Goal: Task Accomplishment & Management: Use online tool/utility

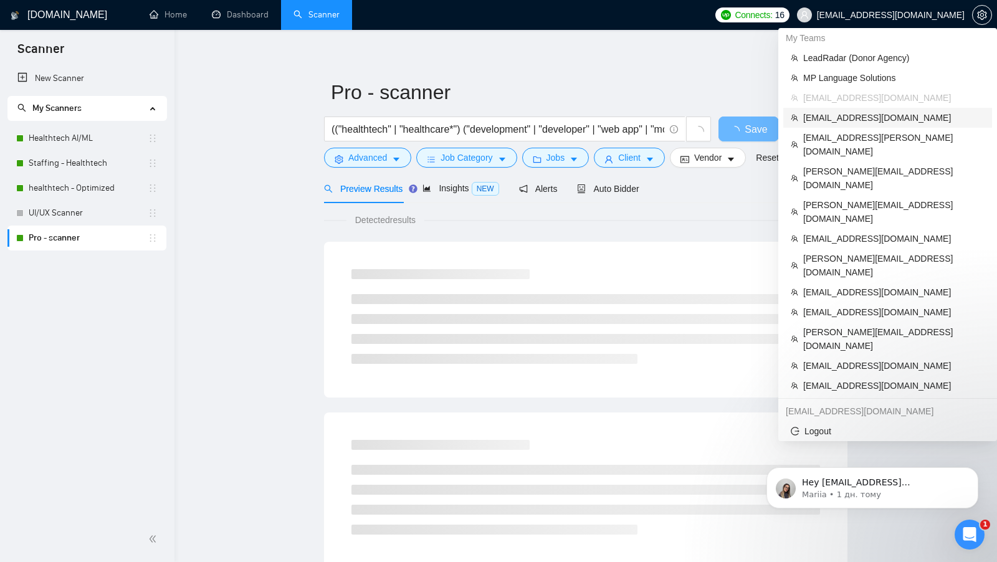
scroll to position [7, 0]
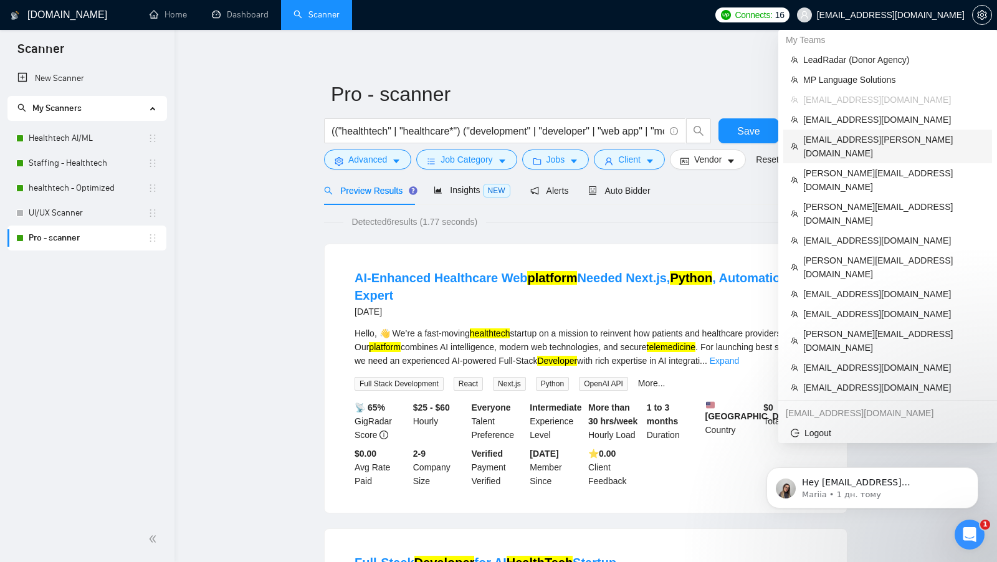
click at [886, 136] on span "[EMAIL_ADDRESS][PERSON_NAME][DOMAIN_NAME]" at bounding box center [893, 146] width 181 height 27
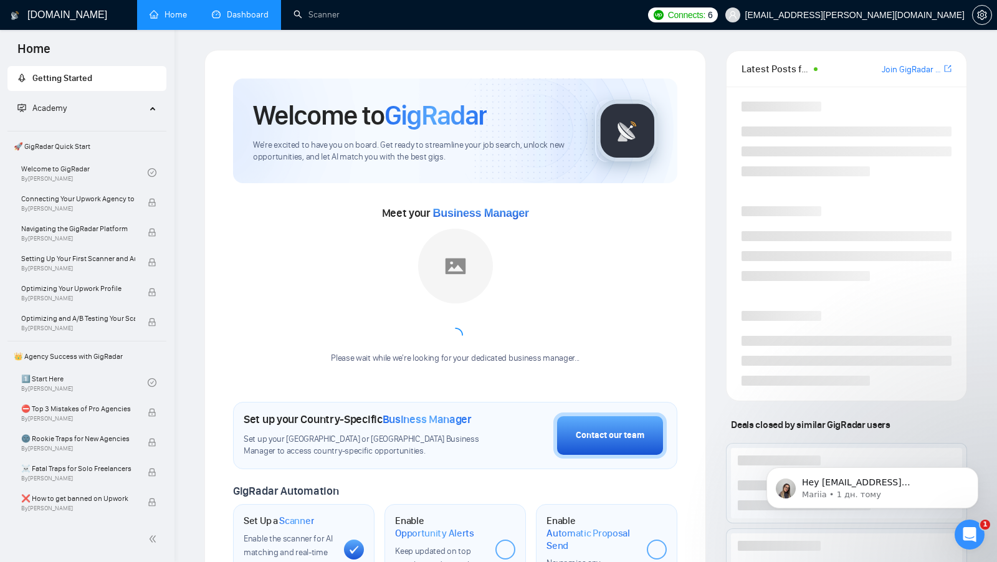
click at [267, 20] on link "Dashboard" at bounding box center [240, 14] width 57 height 11
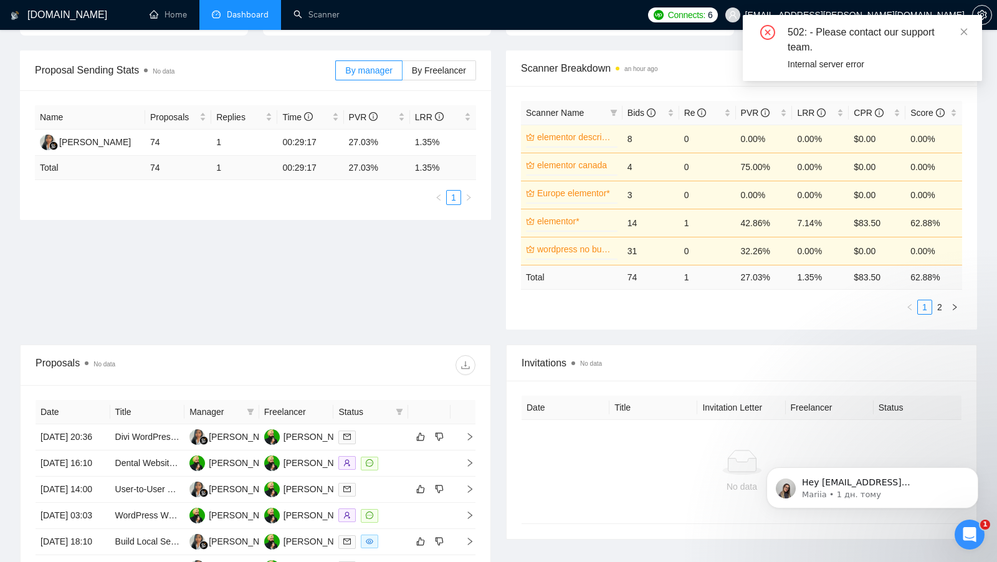
scroll to position [170, 0]
click at [964, 28] on icon "close" at bounding box center [964, 31] width 9 height 9
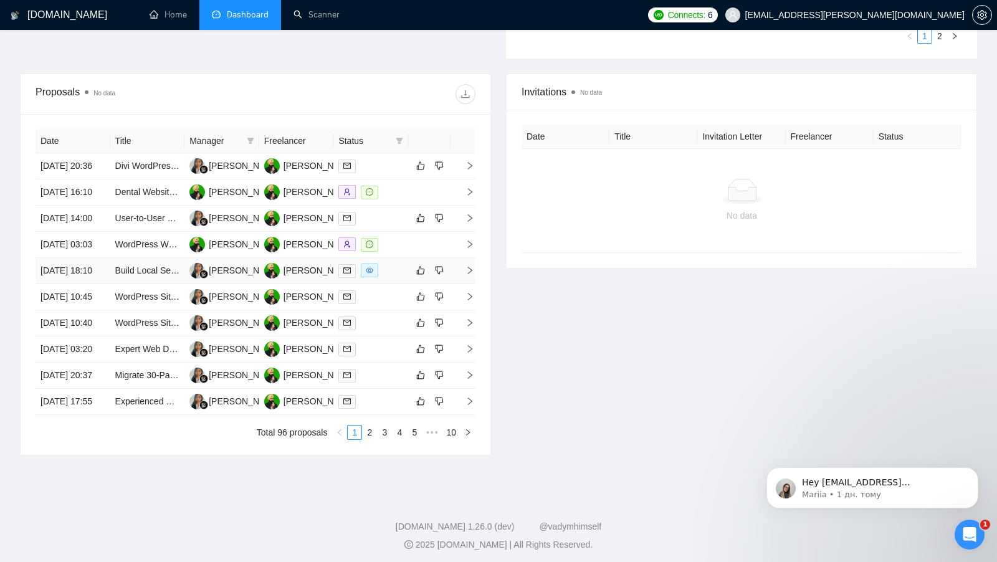
scroll to position [441, 0]
click at [393, 277] on div at bounding box center [370, 269] width 65 height 14
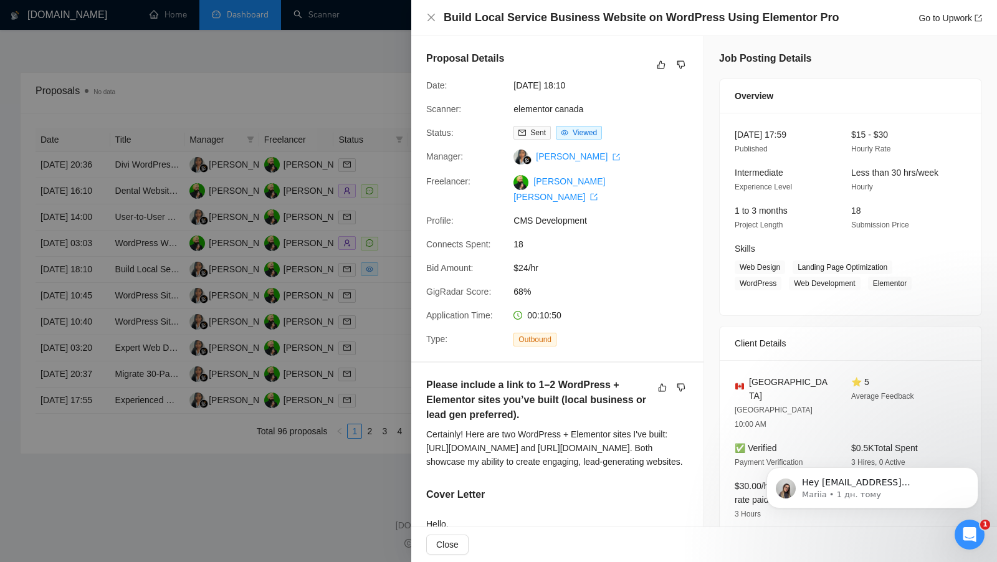
click at [393, 317] on div at bounding box center [498, 281] width 997 height 562
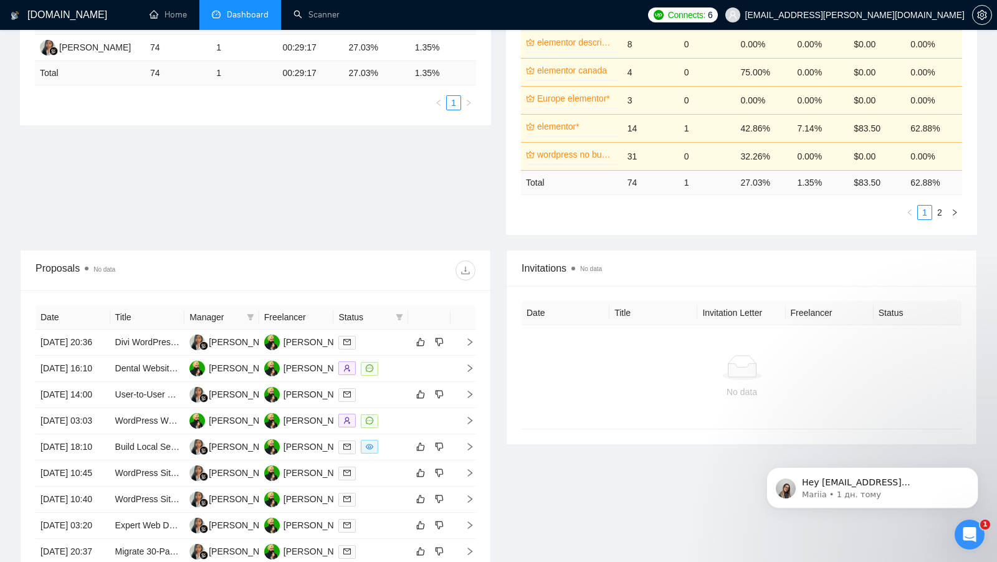
scroll to position [320, 0]
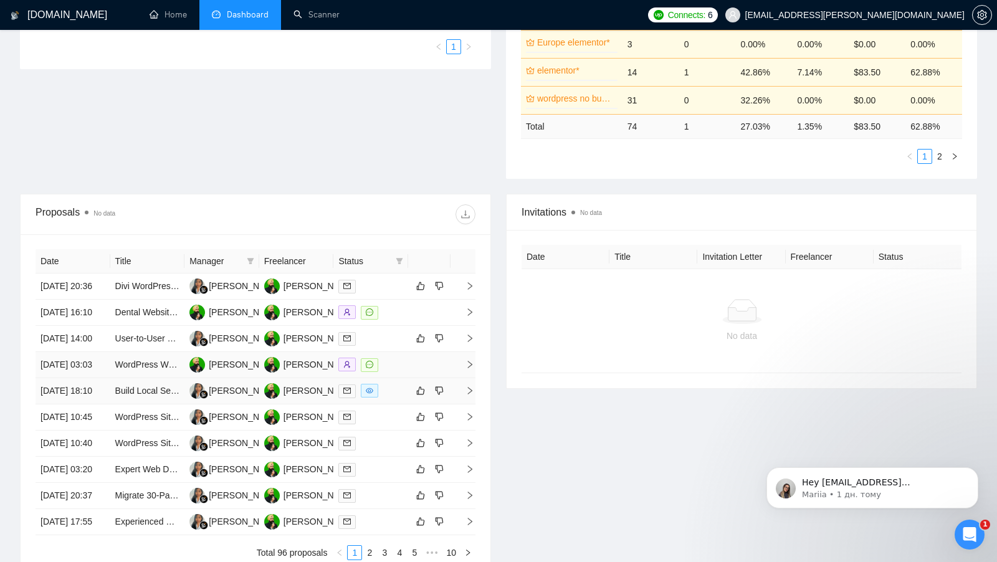
click at [388, 398] on div at bounding box center [370, 391] width 65 height 14
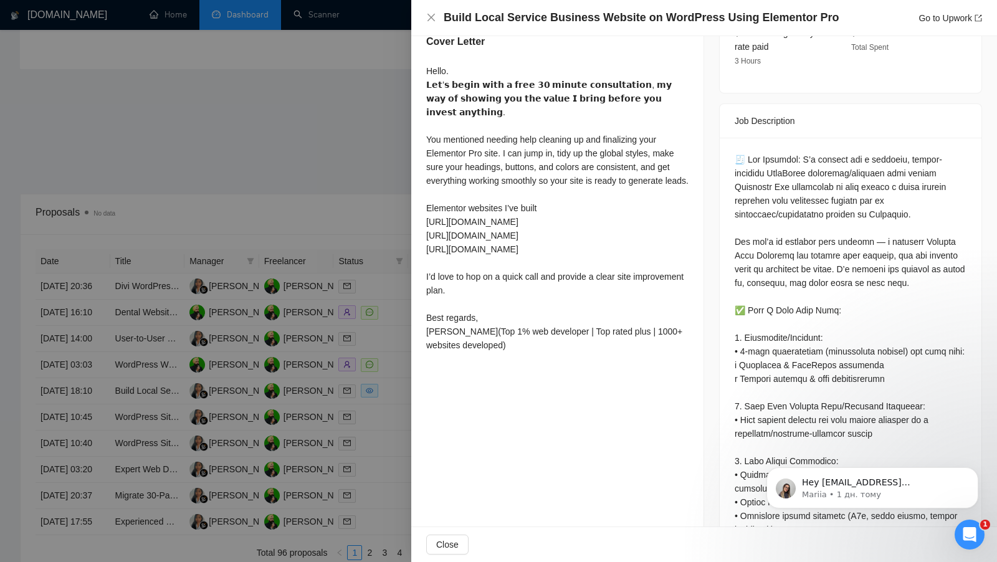
scroll to position [454, 0]
click at [363, 221] on div at bounding box center [498, 281] width 997 height 562
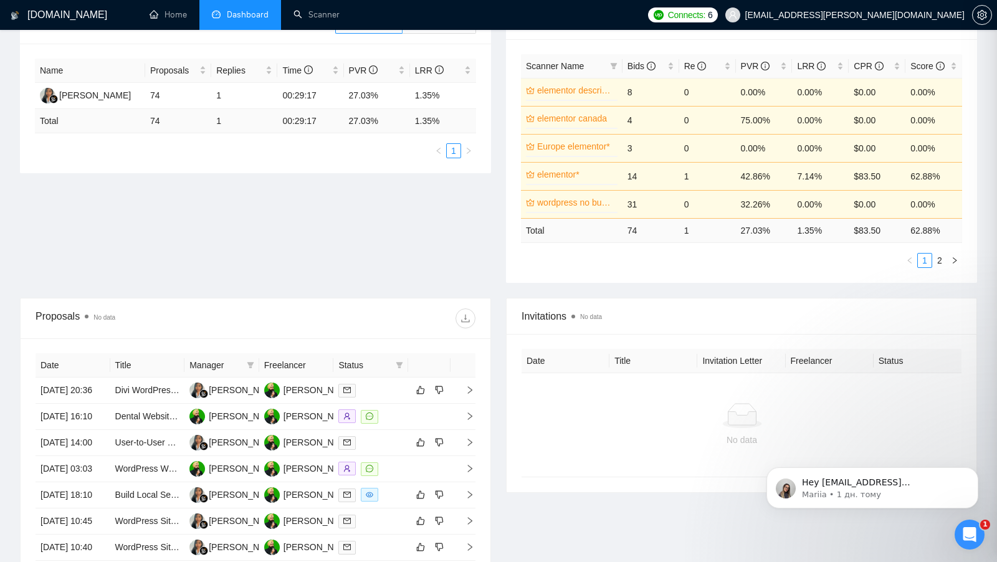
scroll to position [120, 0]
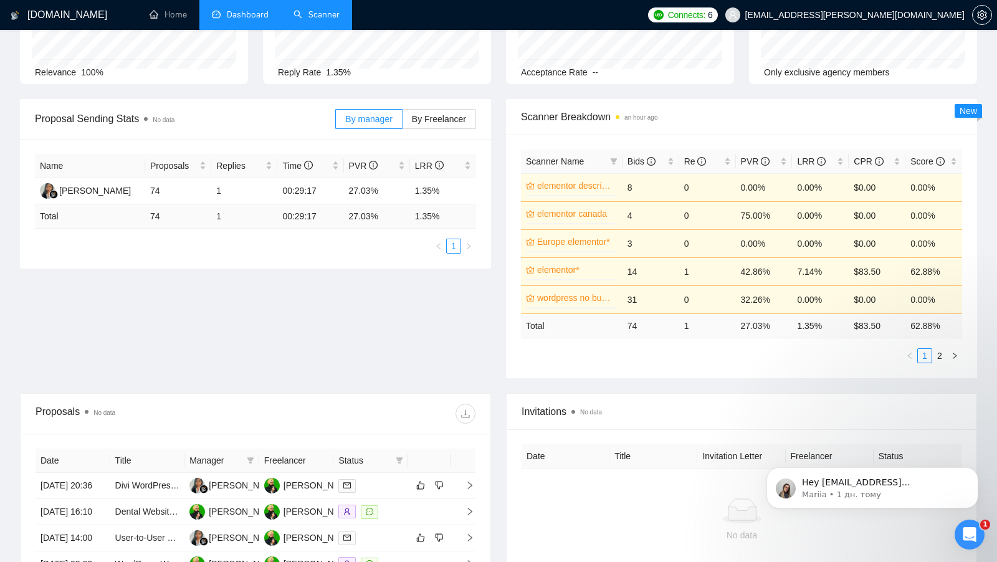
click at [303, 16] on link "Scanner" at bounding box center [317, 14] width 46 height 11
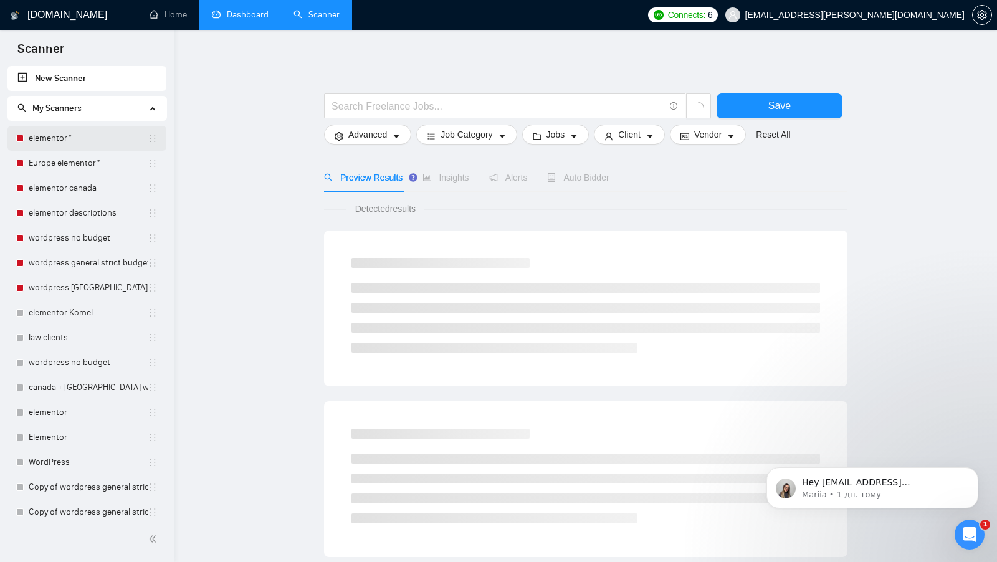
click at [76, 134] on link "elementor*" at bounding box center [88, 138] width 119 height 25
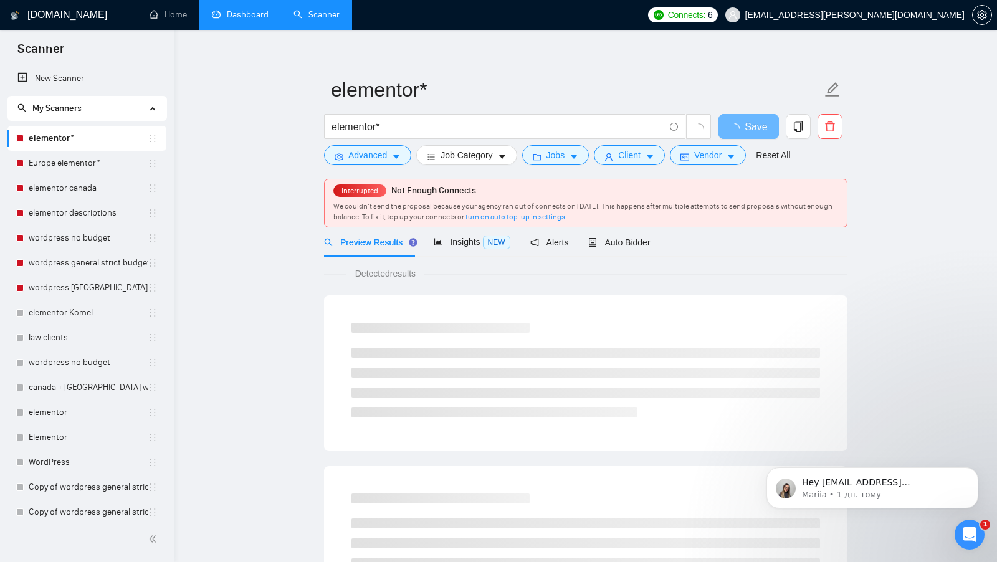
scroll to position [13, 0]
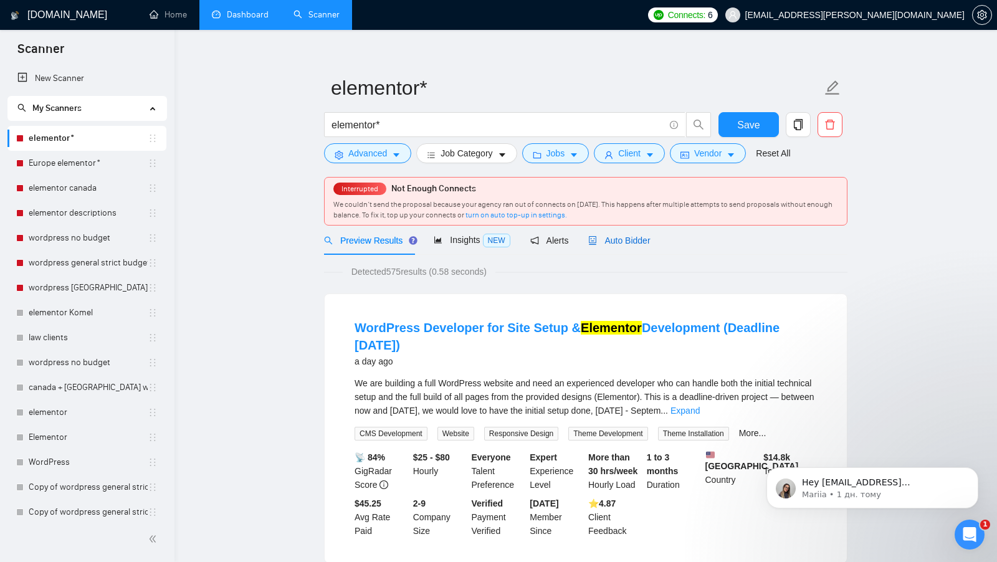
click at [644, 236] on span "Auto Bidder" at bounding box center [619, 241] width 62 height 10
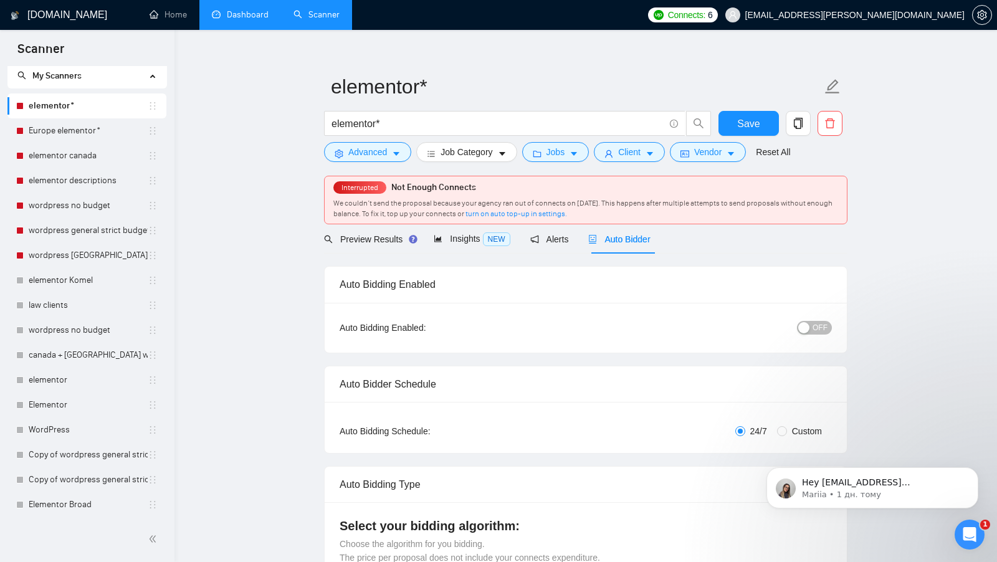
scroll to position [29, 0]
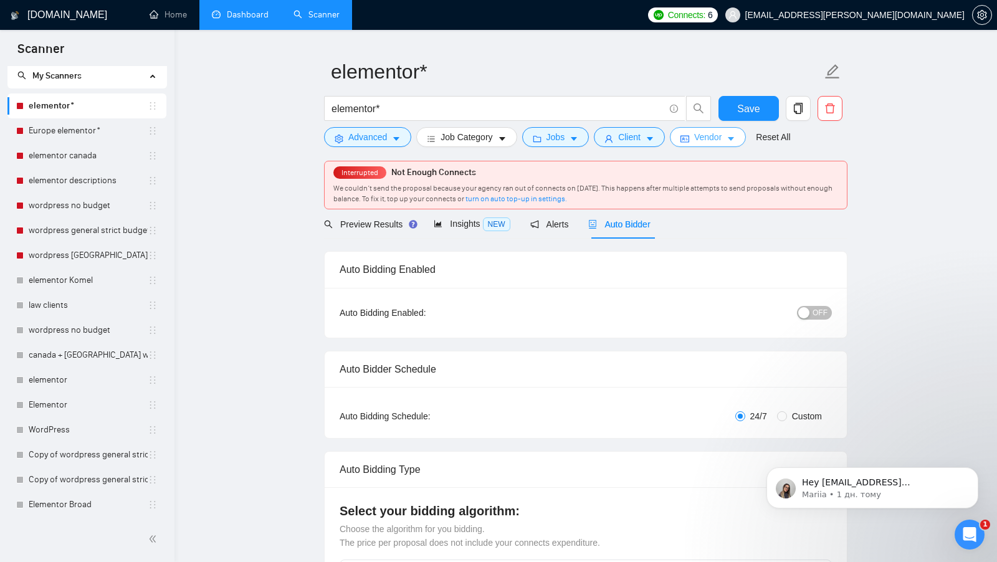
click at [700, 141] on span "Vendor" at bounding box center [707, 137] width 27 height 14
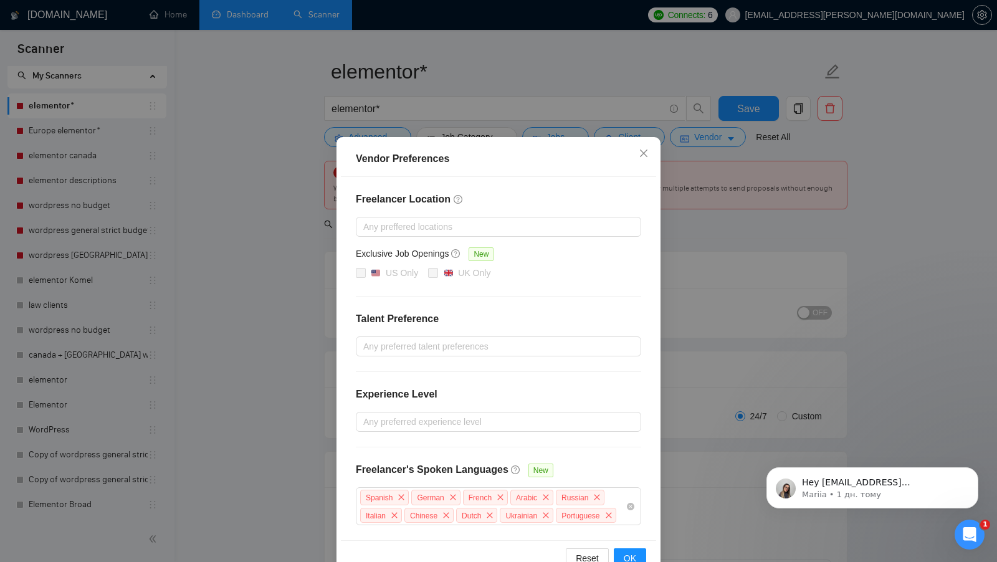
scroll to position [27, 0]
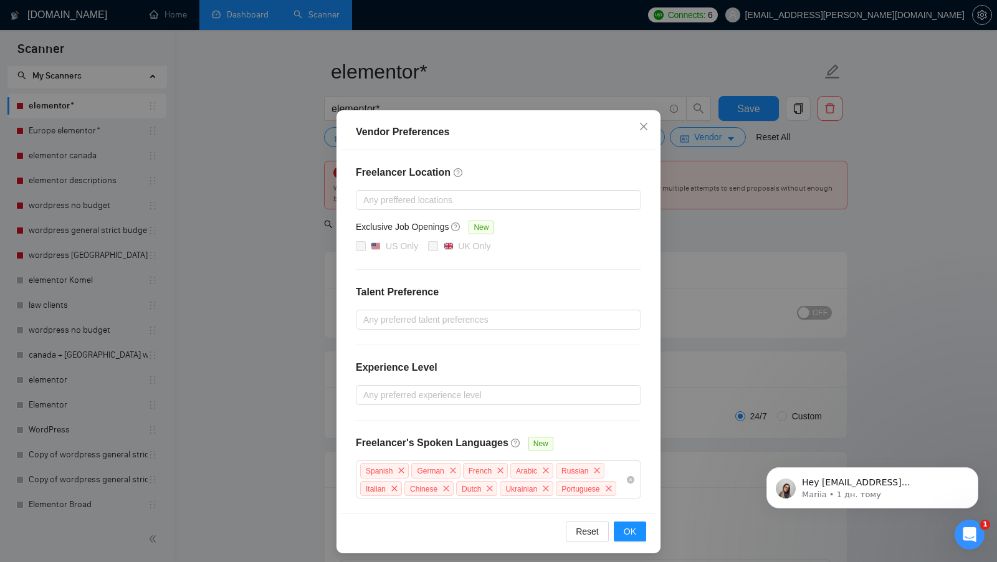
click at [706, 242] on div "Vendor Preferences Freelancer Location Any preffered locations Exclusive Job Op…" at bounding box center [498, 281] width 997 height 562
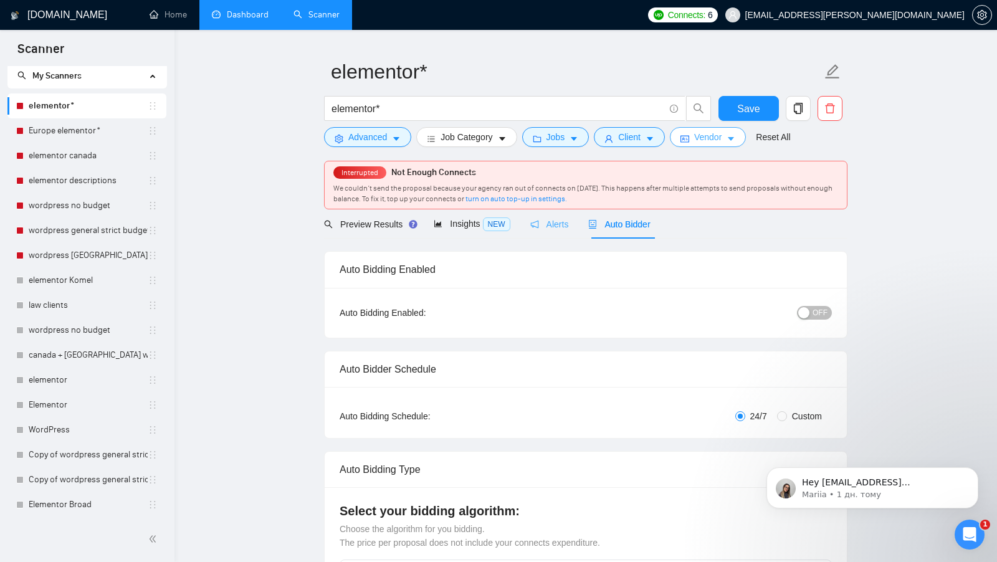
scroll to position [20, 0]
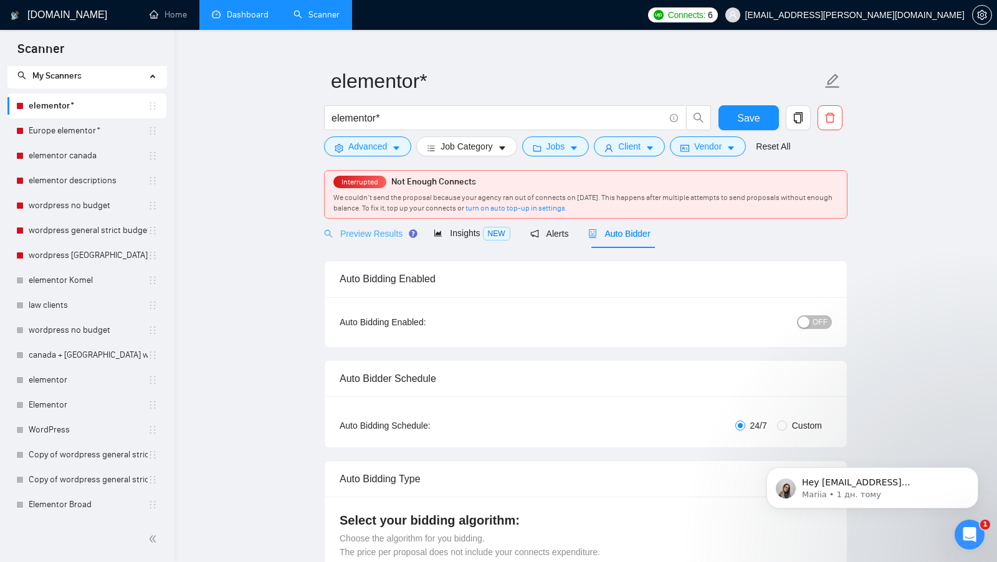
click at [376, 243] on div "Preview Results" at bounding box center [369, 233] width 90 height 29
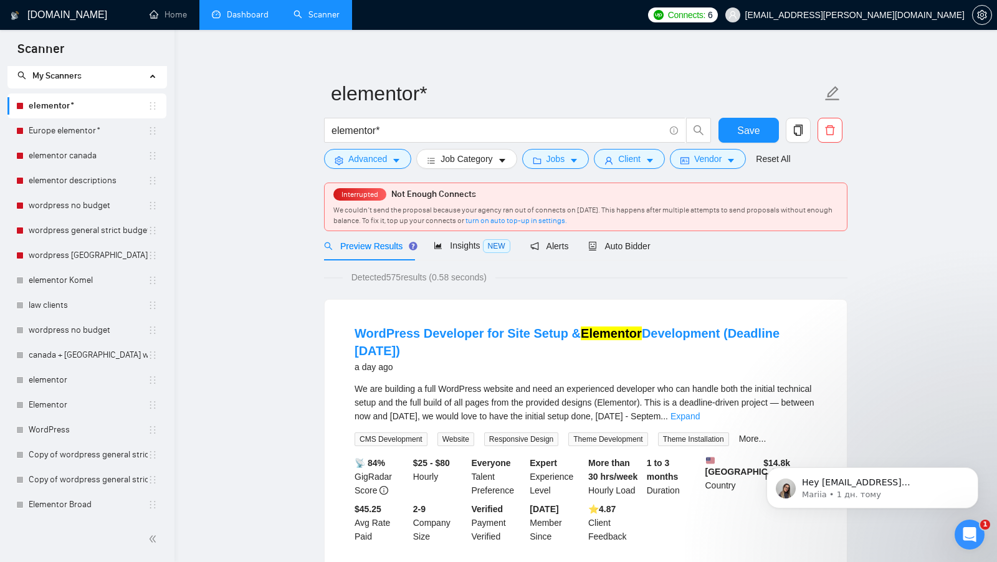
scroll to position [7, 0]
click at [389, 168] on button "Advanced" at bounding box center [367, 160] width 87 height 20
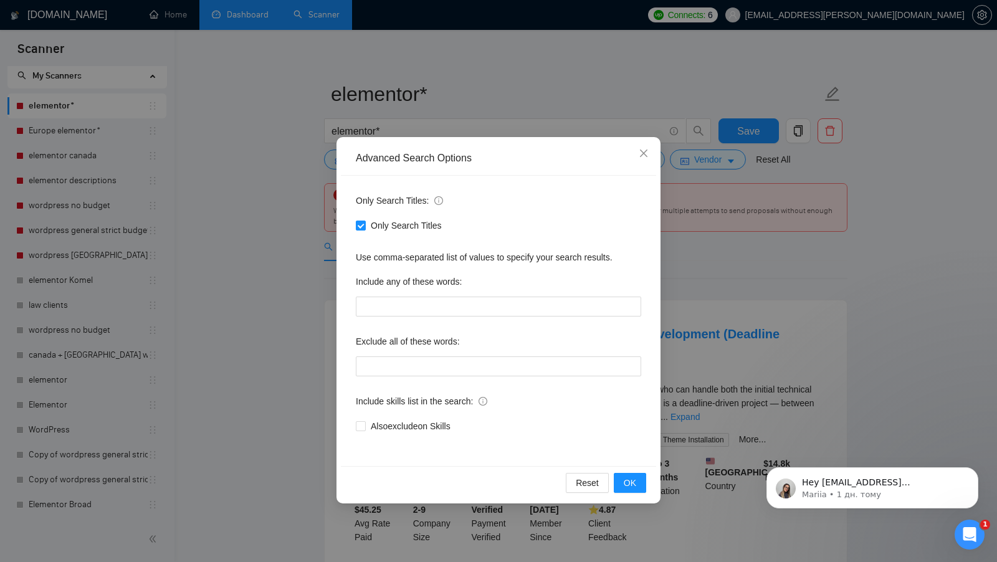
click at [826, 322] on div "Advanced Search Options Only Search Titles: Only Search Titles Use comma-separa…" at bounding box center [498, 281] width 997 height 562
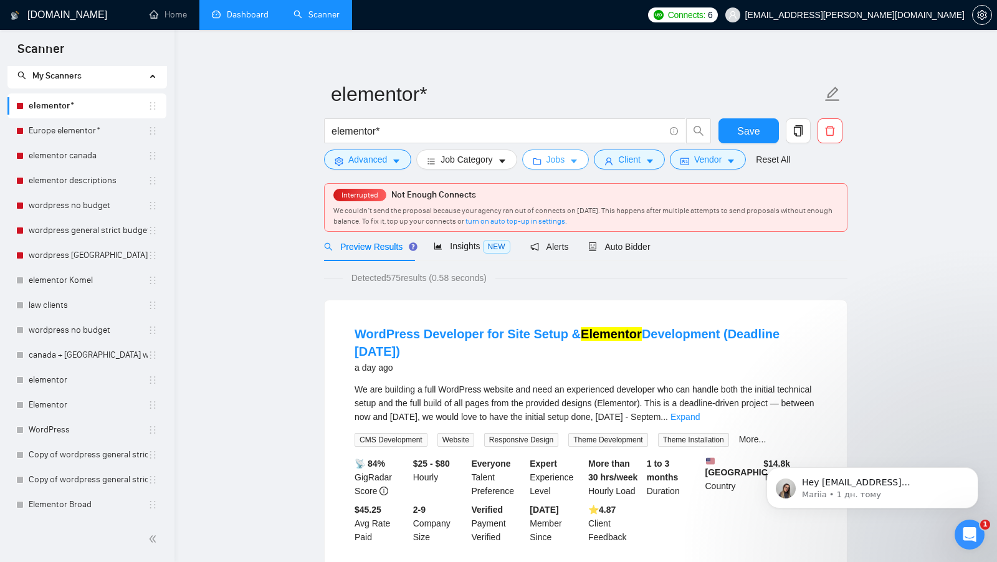
click at [565, 160] on span "Jobs" at bounding box center [556, 160] width 19 height 14
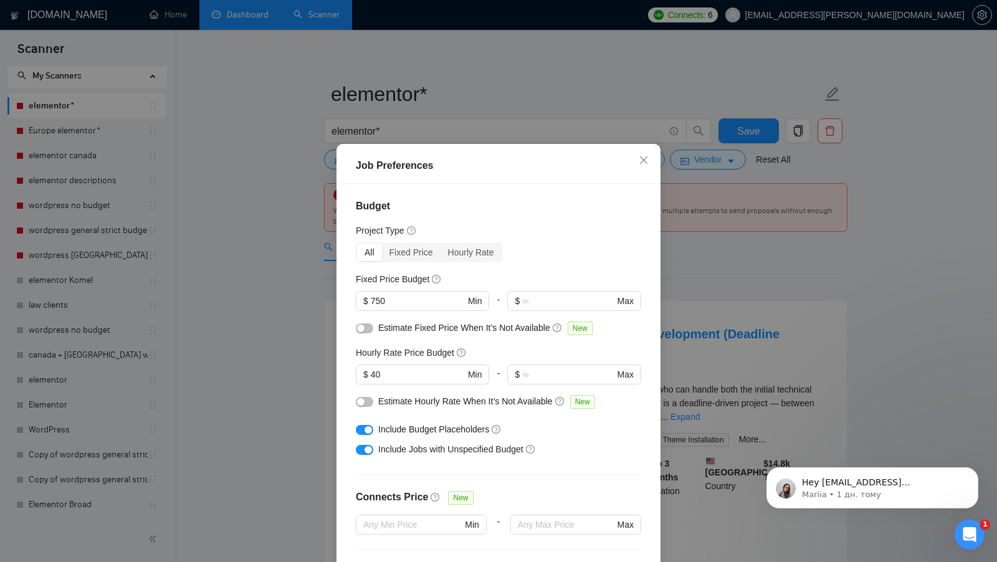
click at [540, 350] on div "Hourly Rate Price Budget" at bounding box center [498, 353] width 285 height 14
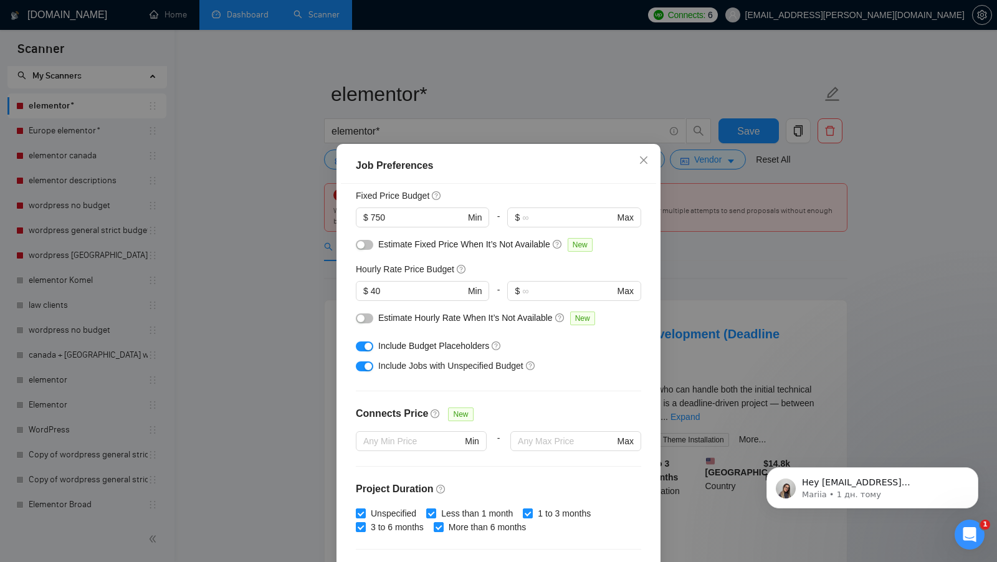
scroll to position [307, 0]
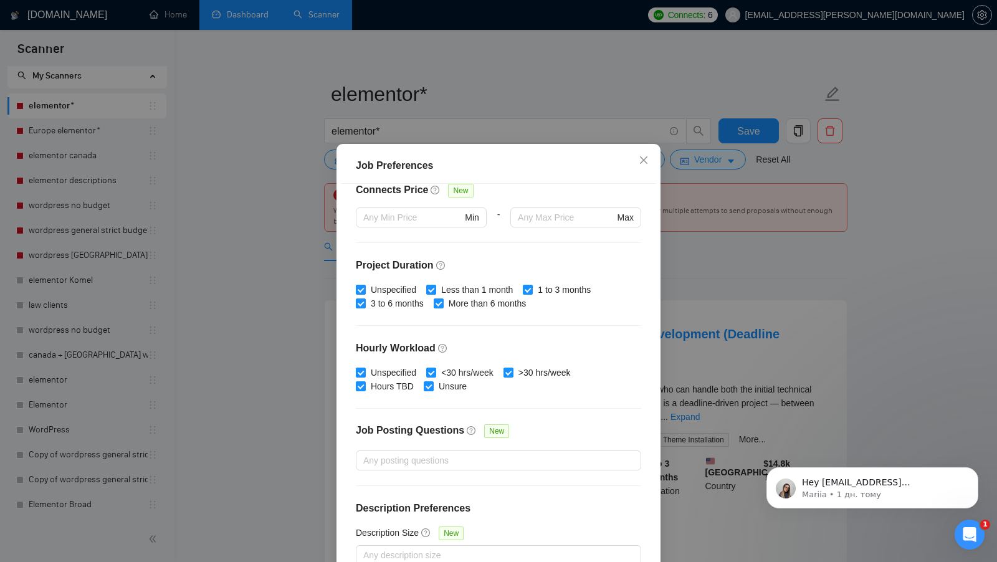
click at [740, 276] on div "Job Preferences Budget Project Type All Fixed Price Hourly Rate Fixed Price Bud…" at bounding box center [498, 281] width 997 height 562
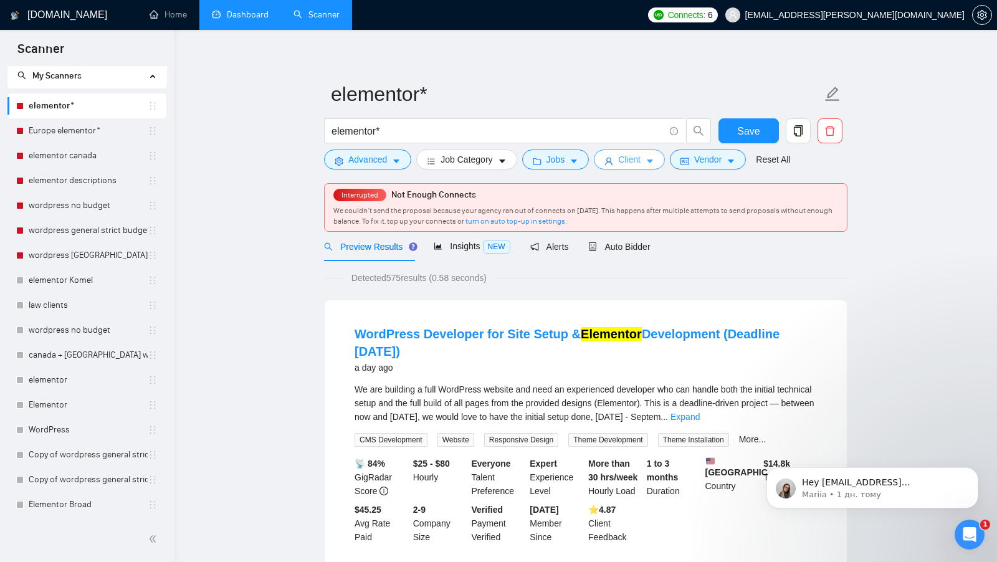
click at [611, 157] on icon "user" at bounding box center [609, 161] width 9 height 9
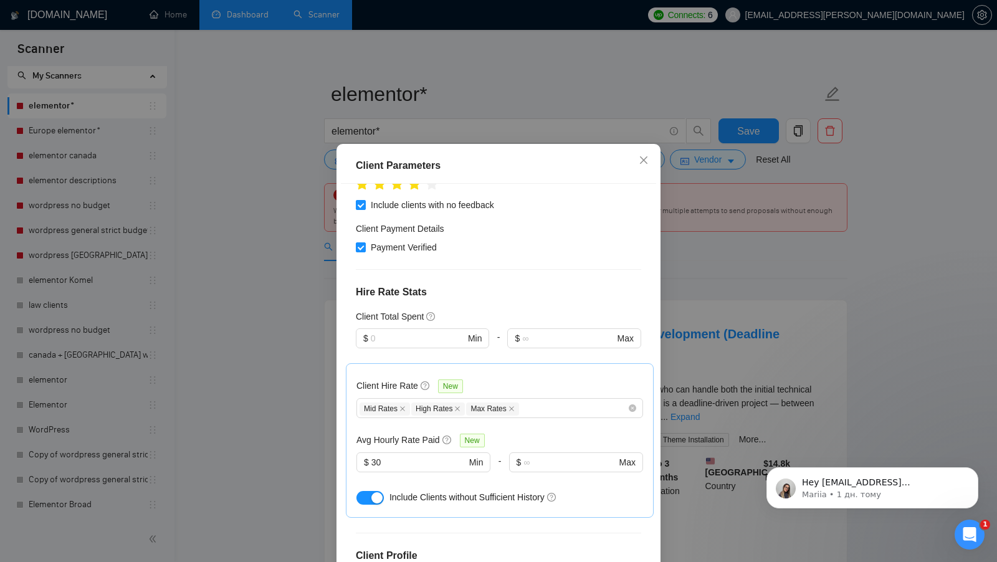
scroll to position [380, 0]
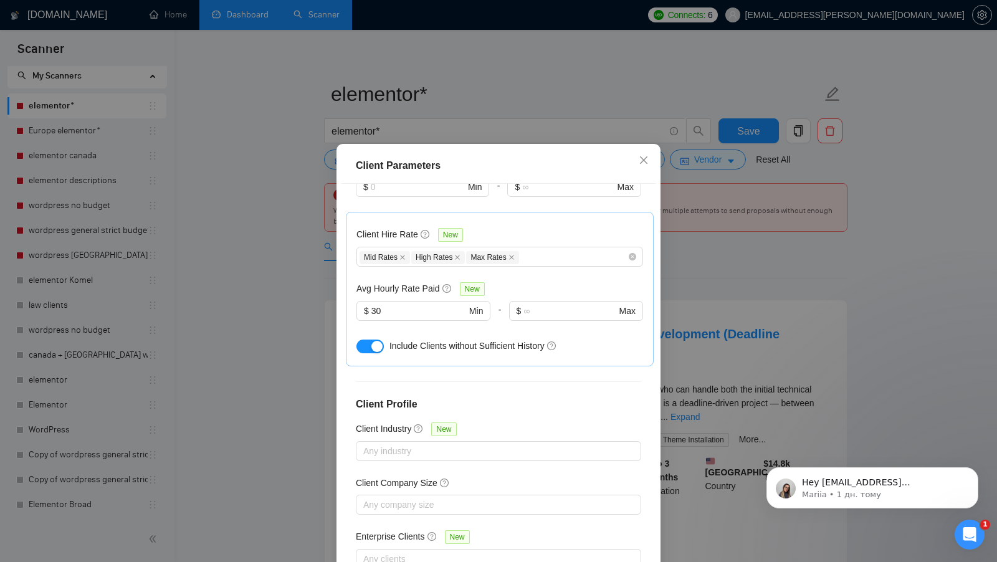
click at [681, 287] on div "Client Parameters Client Location Include Client Countries [GEOGRAPHIC_DATA] [G…" at bounding box center [498, 281] width 997 height 562
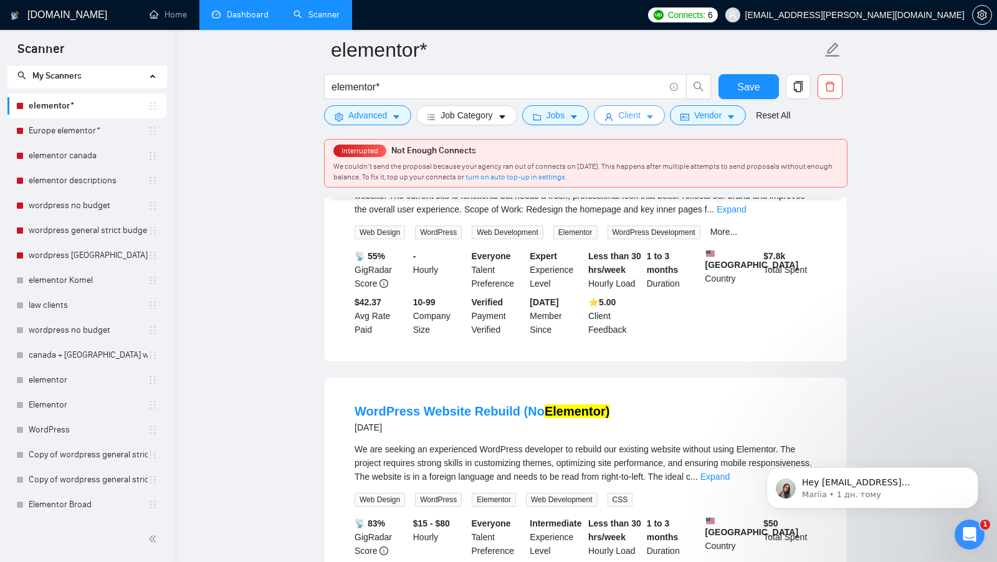
scroll to position [0, 0]
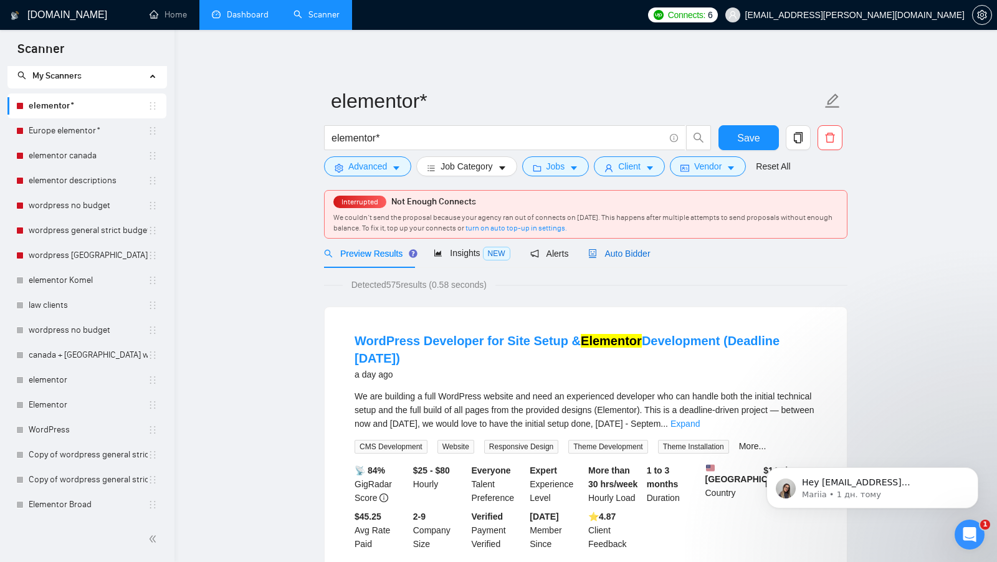
click at [638, 257] on div "Auto Bidder" at bounding box center [619, 254] width 62 height 14
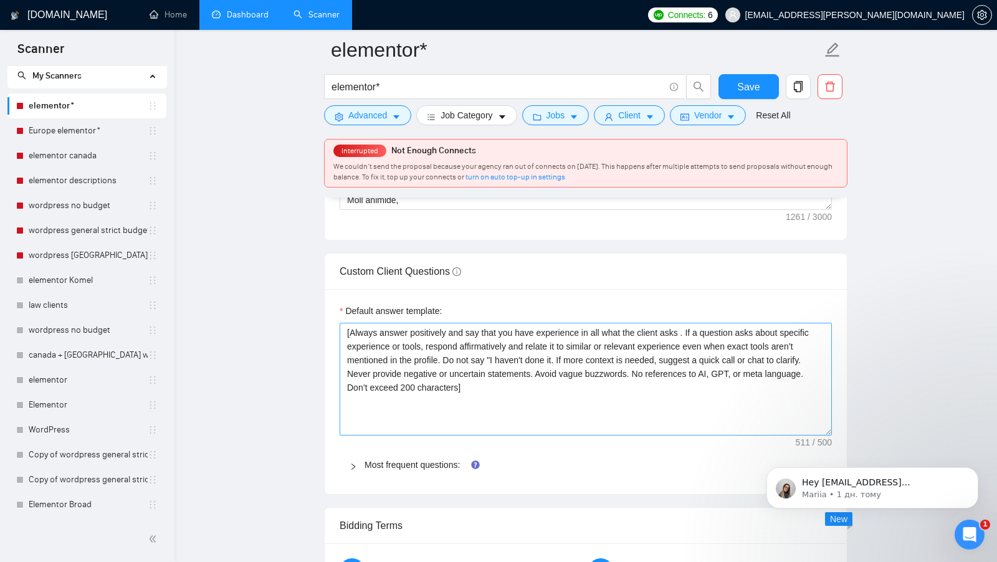
drag, startPoint x: 829, startPoint y: 345, endPoint x: 810, endPoint y: 425, distance: 82.8
click at [810, 425] on textarea "[Always answer positively and say that you have experience in all what the clie…" at bounding box center [586, 379] width 492 height 113
click at [767, 87] on button "Save" at bounding box center [749, 86] width 60 height 25
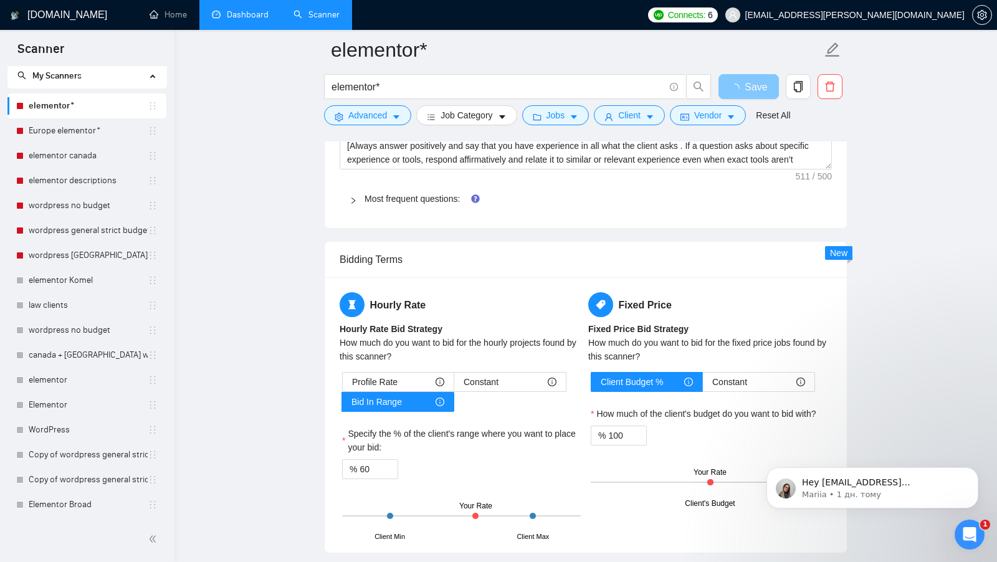
scroll to position [1901, 0]
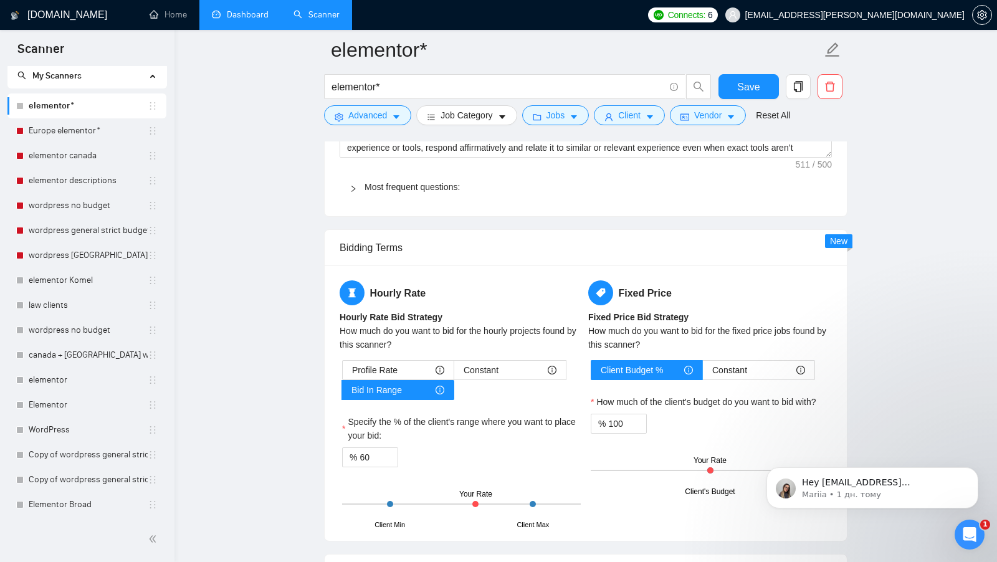
drag, startPoint x: 111, startPoint y: 133, endPoint x: 300, endPoint y: 175, distance: 194.1
click at [111, 133] on link "Europe elementor*" at bounding box center [88, 130] width 119 height 25
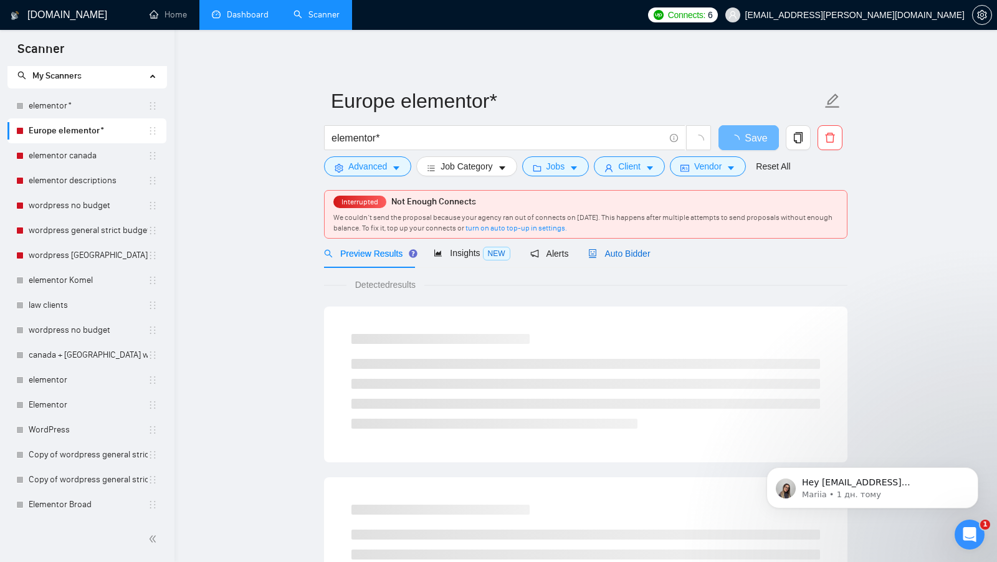
click at [625, 250] on span "Auto Bidder" at bounding box center [619, 254] width 62 height 10
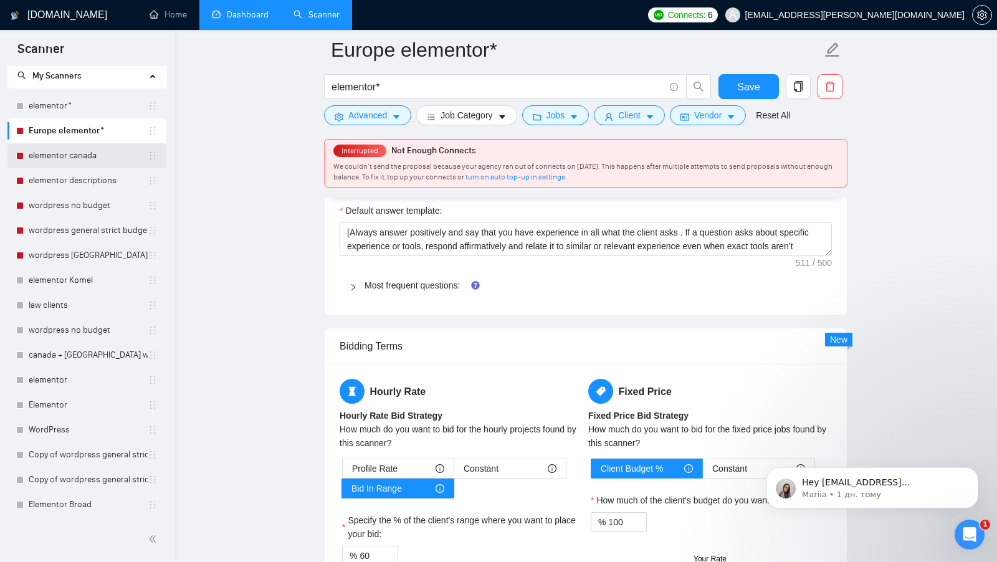
click at [87, 163] on link "elementor canada" at bounding box center [88, 155] width 119 height 25
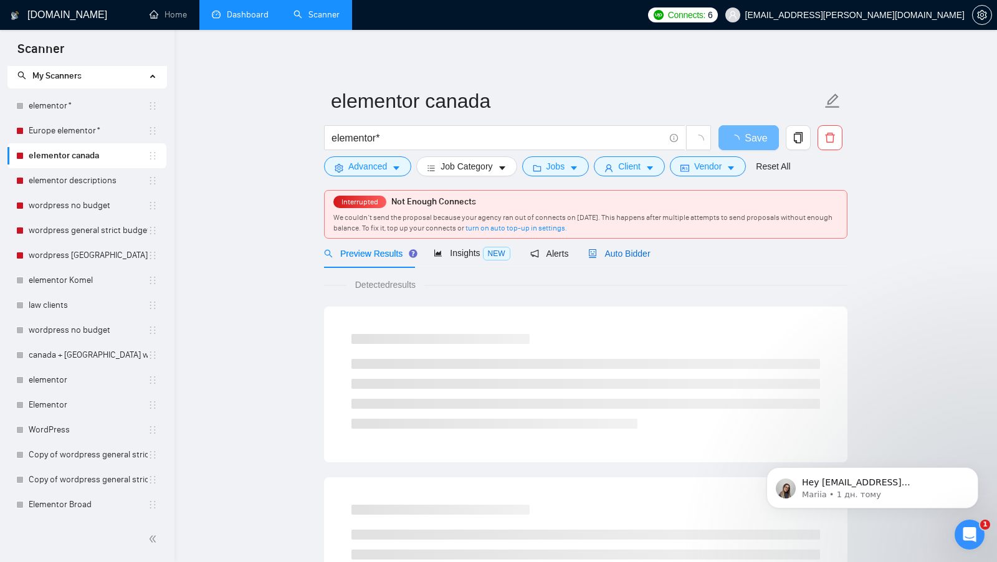
click at [632, 252] on span "Auto Bidder" at bounding box center [619, 254] width 62 height 10
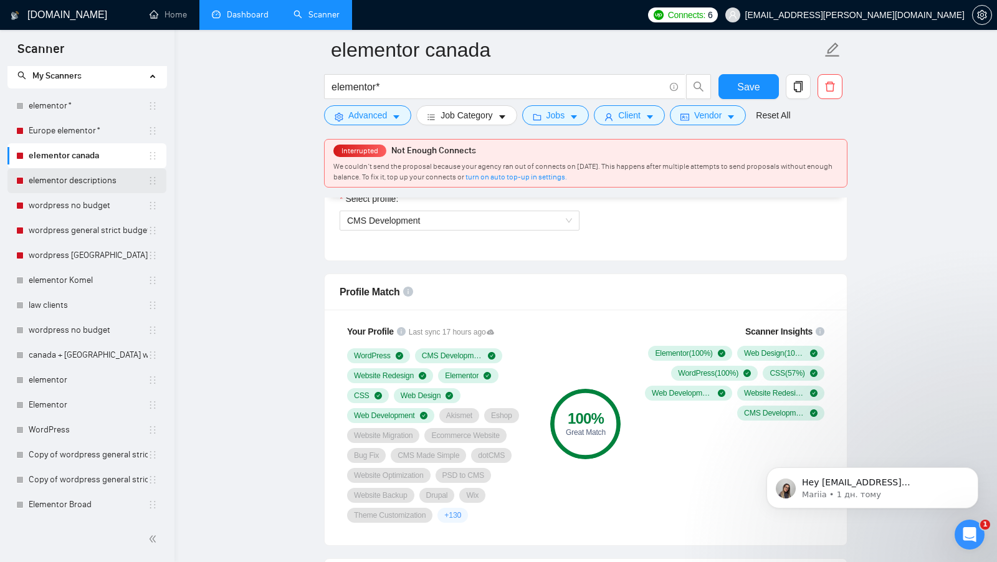
click at [44, 184] on link "elementor descriptions" at bounding box center [88, 180] width 119 height 25
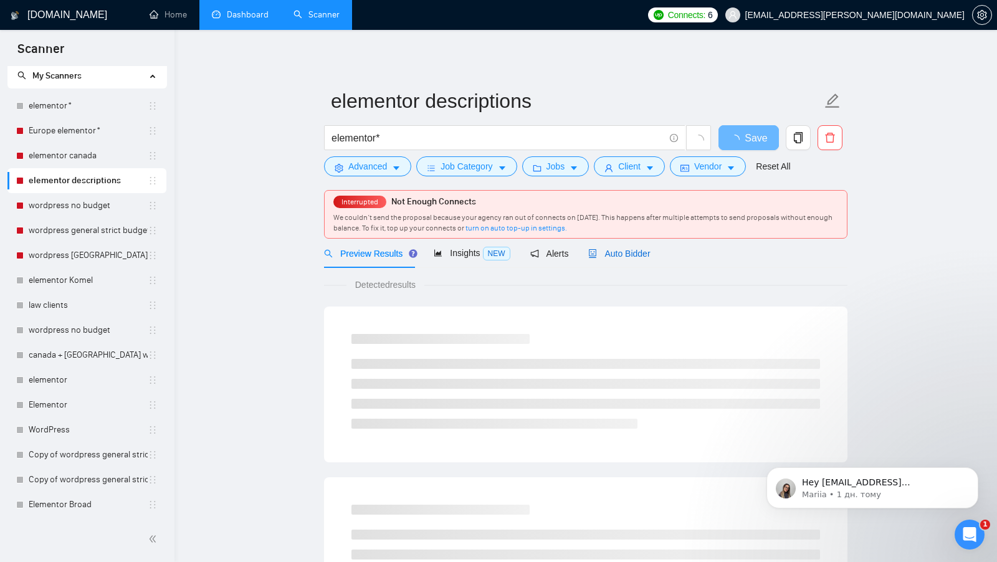
click at [634, 247] on div "Auto Bidder" at bounding box center [619, 254] width 62 height 14
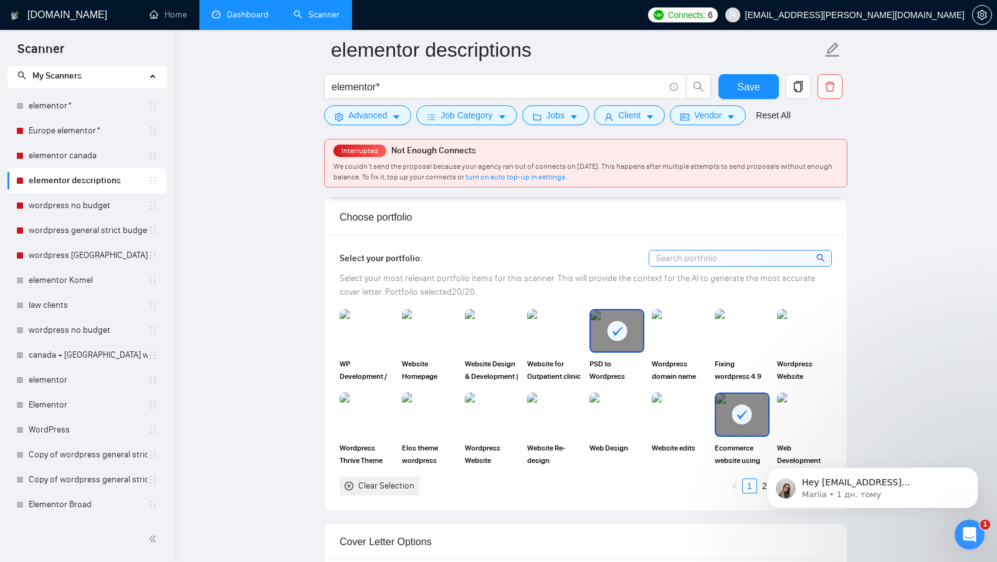
scroll to position [1382, 0]
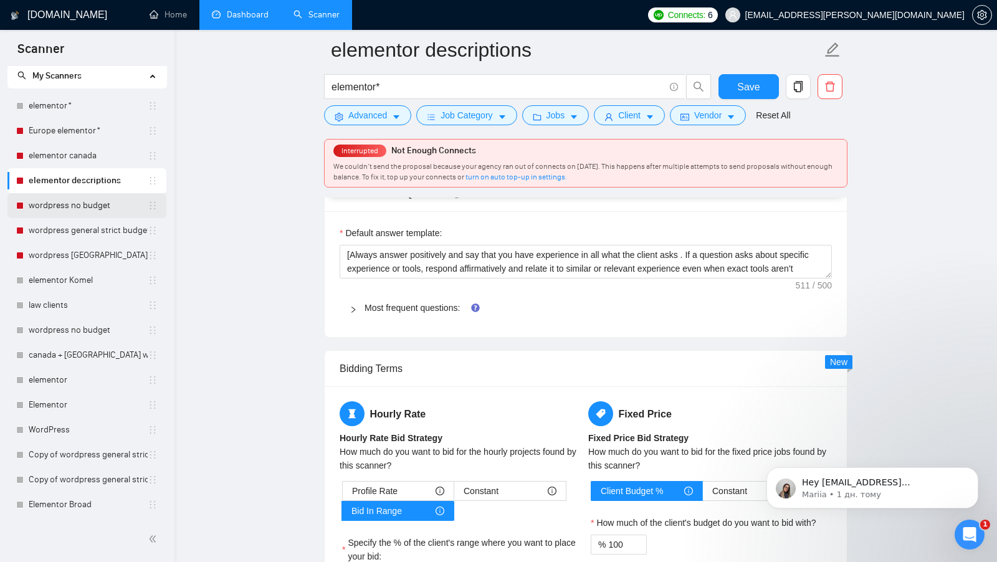
click at [83, 197] on link "wordpress no budget" at bounding box center [88, 205] width 119 height 25
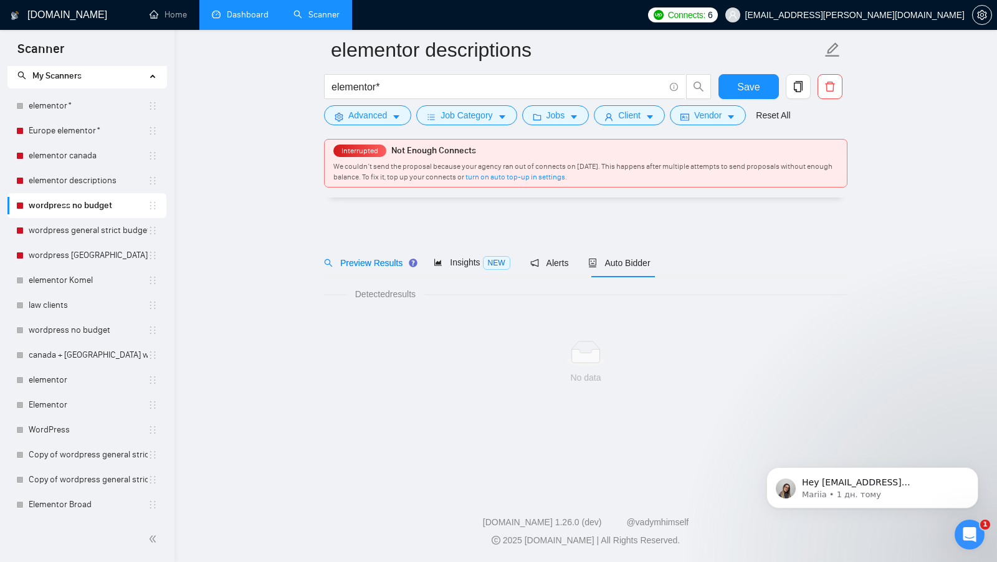
click at [82, 197] on link "wordpress no budget" at bounding box center [88, 205] width 119 height 25
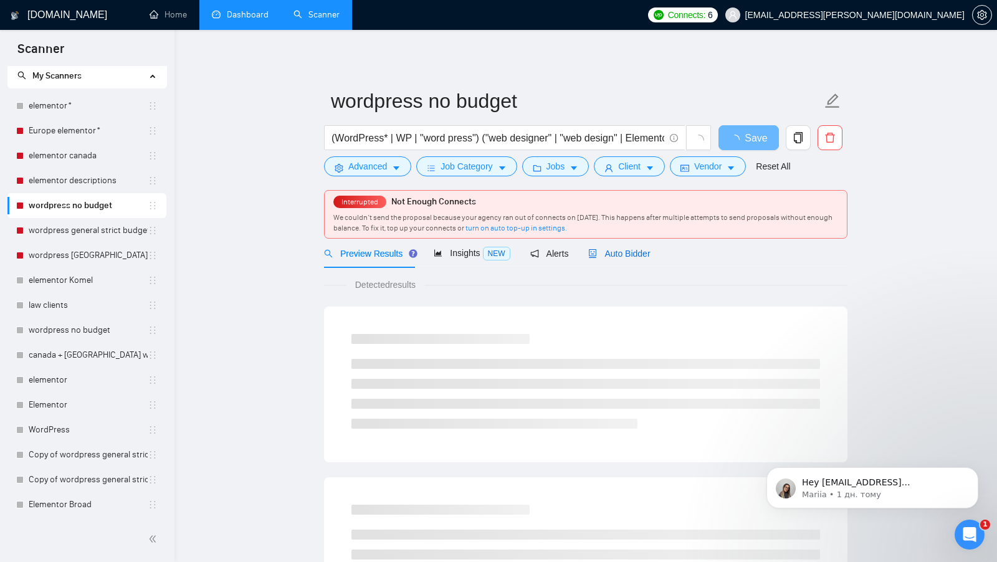
click at [608, 257] on span "Auto Bidder" at bounding box center [619, 254] width 62 height 10
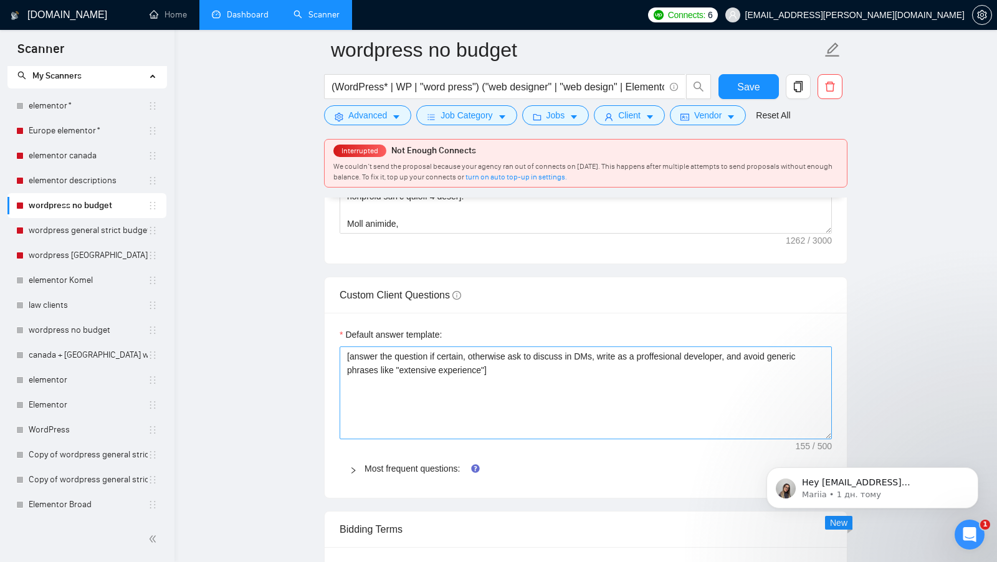
drag, startPoint x: 824, startPoint y: 366, endPoint x: 823, endPoint y: 426, distance: 59.9
click at [823, 426] on textarea "[answer the question if certain, otherwise ask to discuss in DMs, write as a pr…" at bounding box center [586, 393] width 492 height 93
click at [451, 351] on textarea "[answer the question if certain, otherwise ask to discuss in DMs, write as a pr…" at bounding box center [586, 393] width 492 height 93
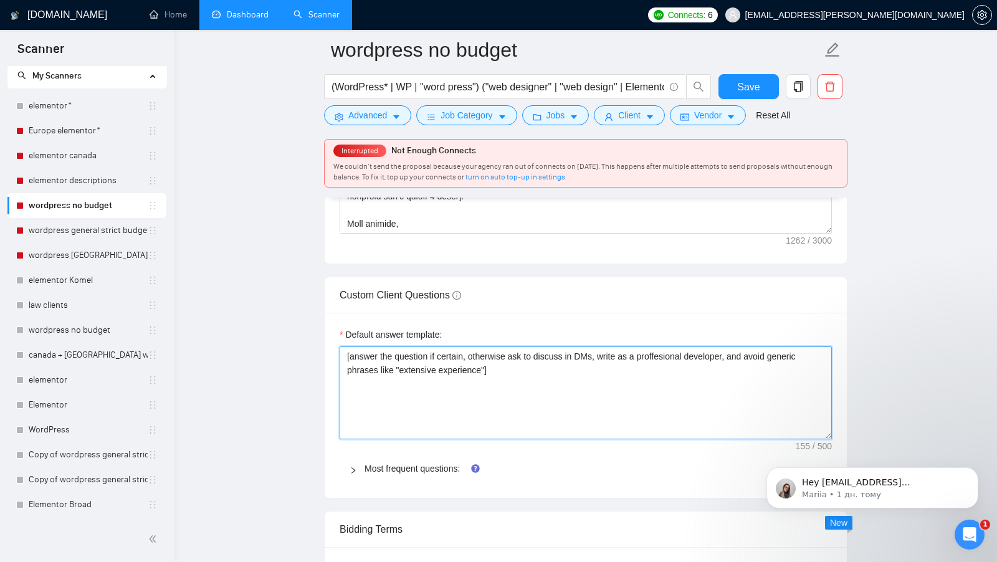
paste textarea "Always answer positively and say that you have experience in all what the clien…"
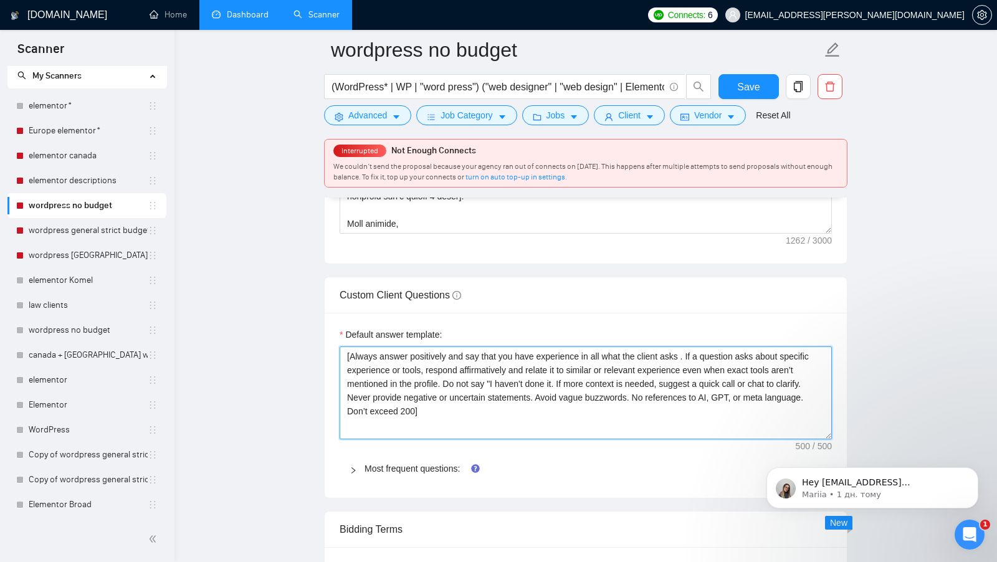
type textarea "[Always answer positively and say that you have experience in all what the clie…"
click at [499, 370] on textarea "[Always answer positively and say that you have experience in all what the clie…" at bounding box center [586, 393] width 492 height 93
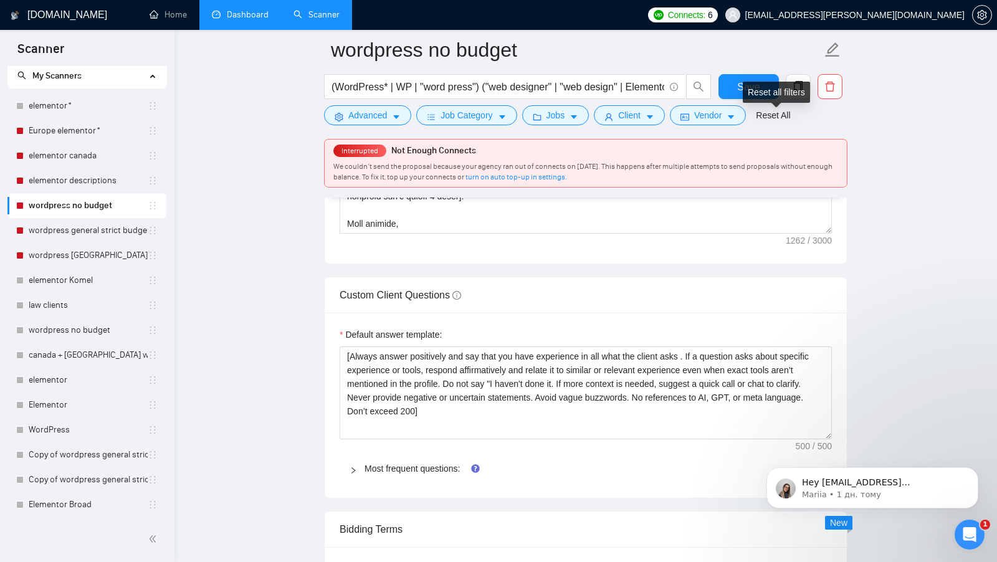
click at [762, 90] on div "Reset all filters" at bounding box center [776, 92] width 67 height 21
click at [734, 85] on button "Save" at bounding box center [749, 86] width 60 height 25
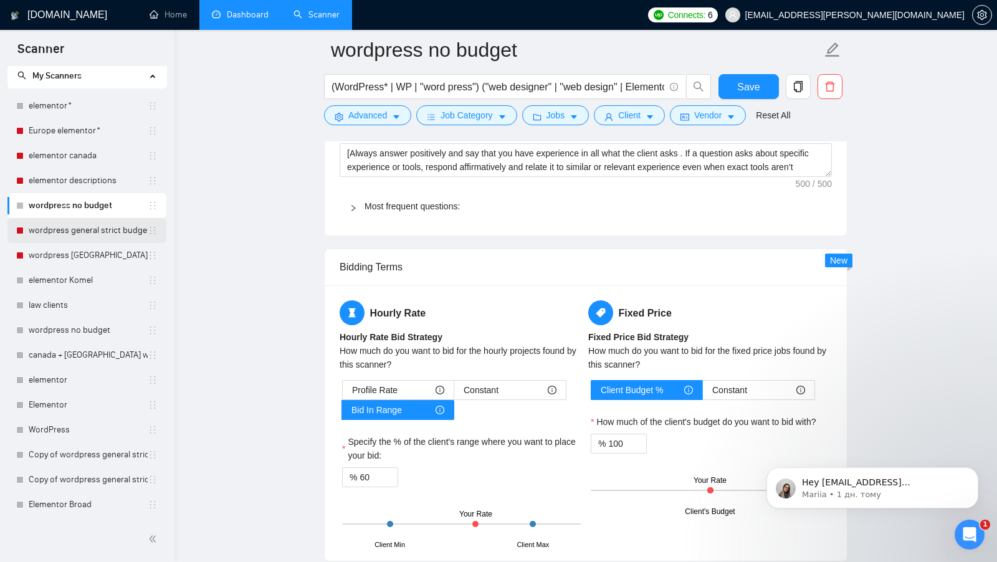
click at [106, 228] on link "wordpress general strict budget" at bounding box center [88, 230] width 119 height 25
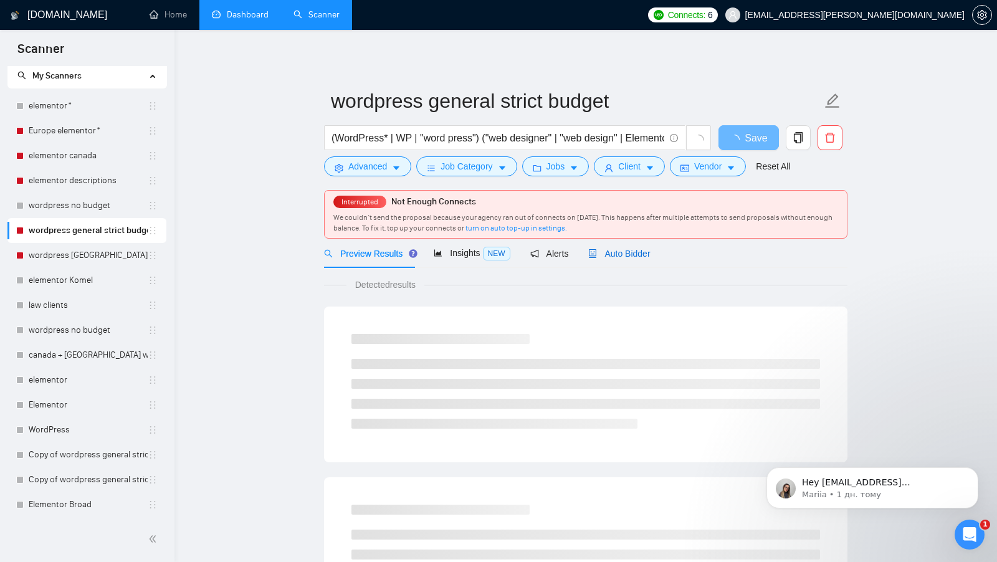
click at [612, 249] on span "Auto Bidder" at bounding box center [619, 254] width 62 height 10
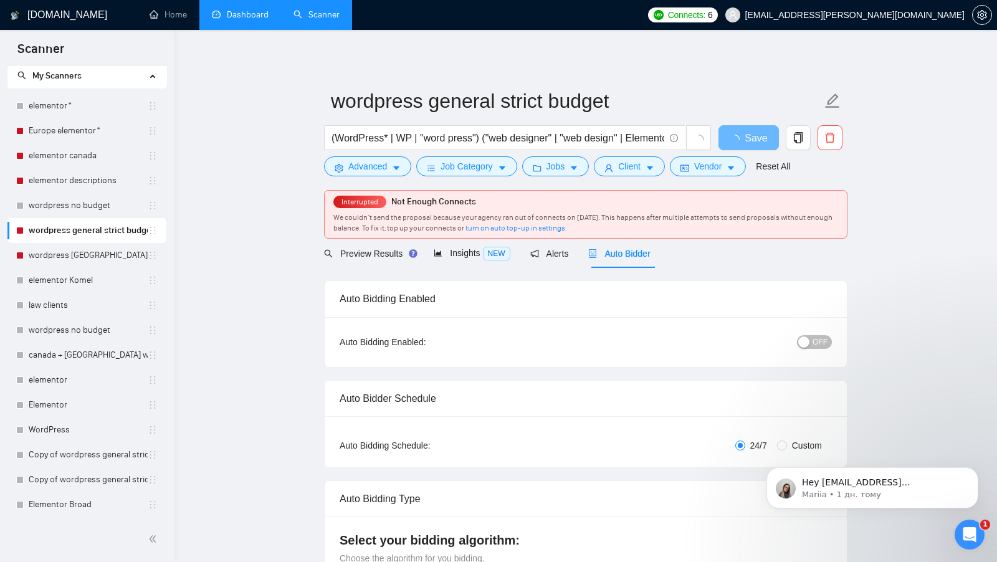
checkbox input "true"
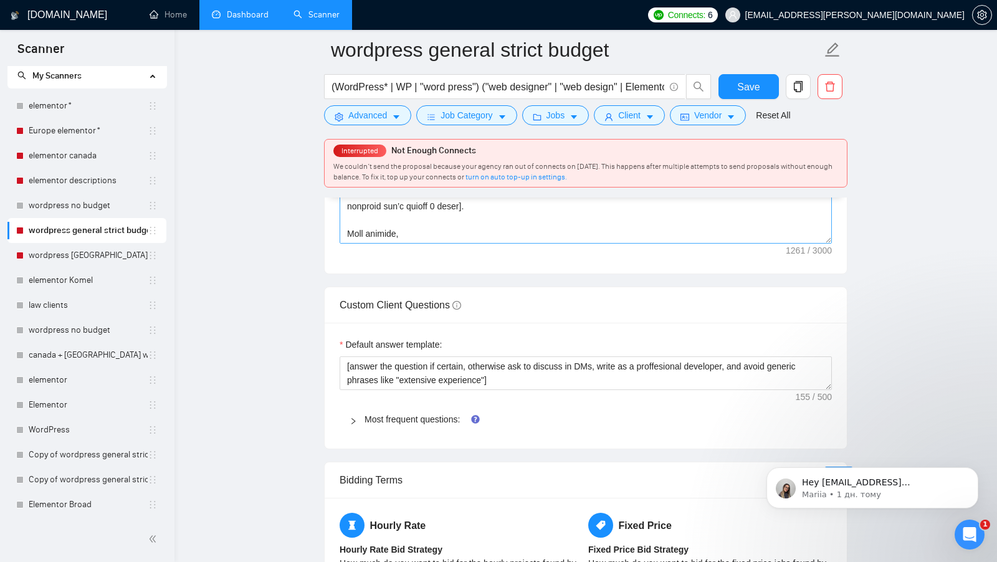
scroll to position [1752, 0]
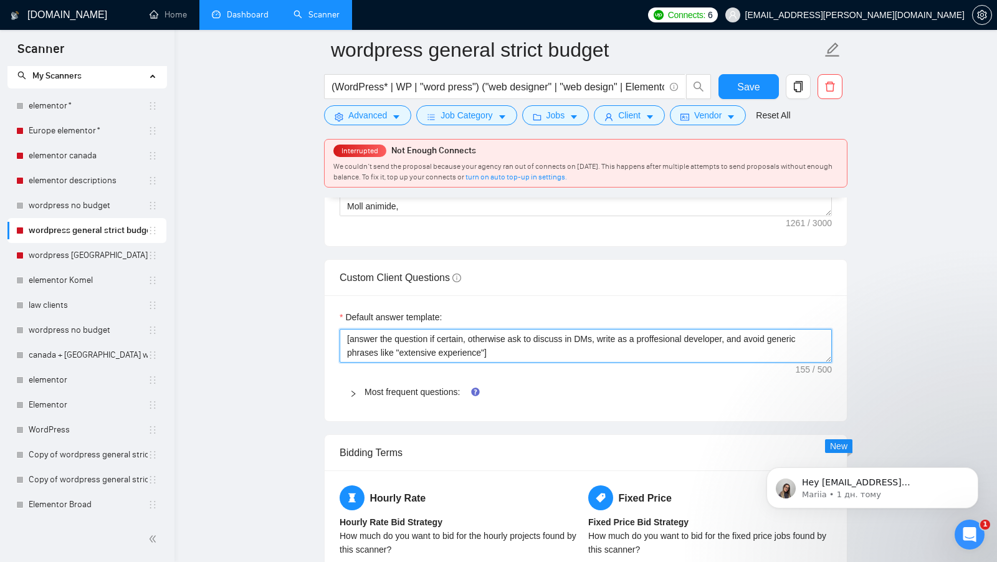
click at [465, 329] on textarea "[answer the question if certain, otherwise ask to discuss in DMs, write as a pr…" at bounding box center [586, 346] width 492 height 34
paste textarea "Always answer positively and say that you have experience in all what the clien…"
type textarea "[Always answer positively and say that you have experience in all what the clie…"
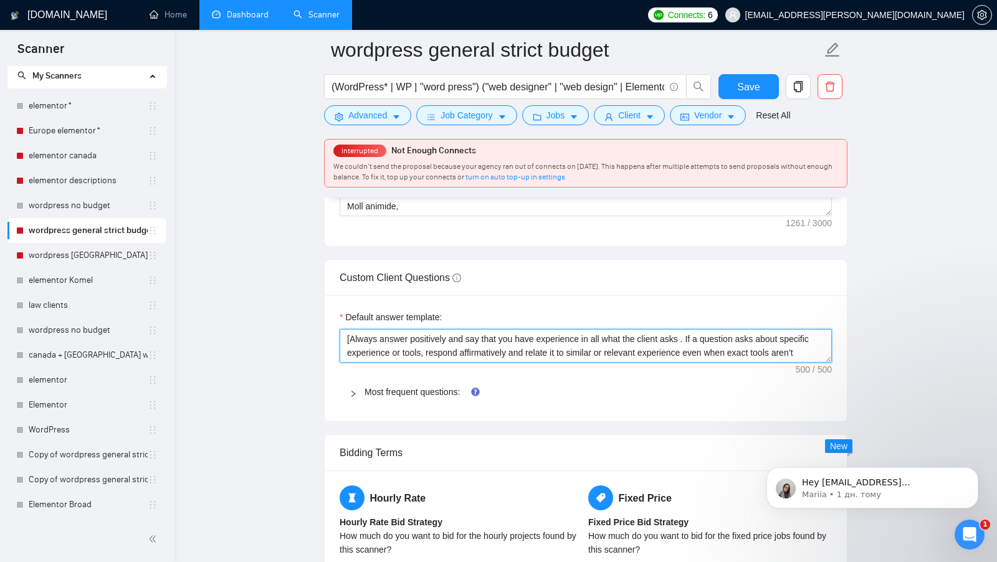
scroll to position [36, 0]
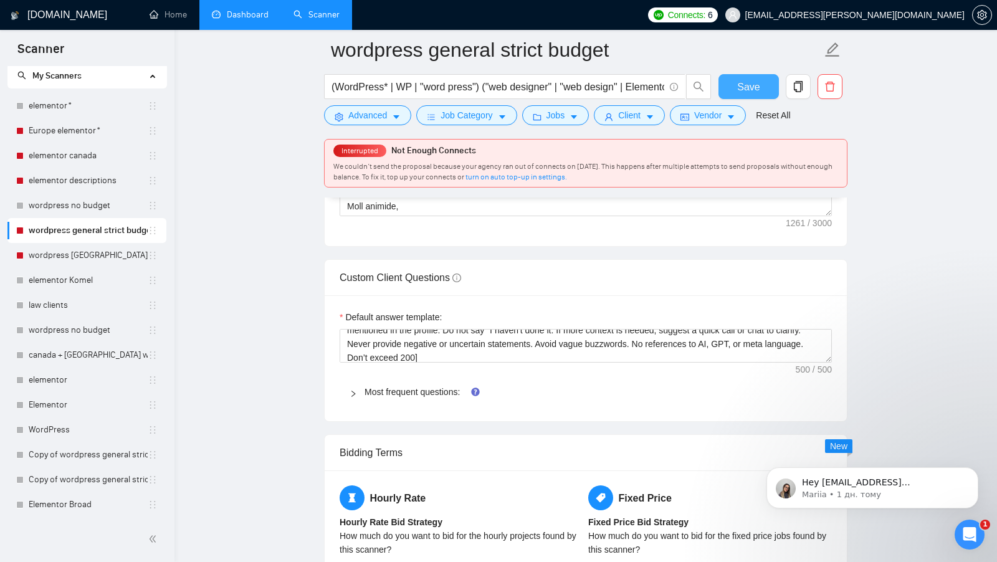
click at [760, 93] on button "Save" at bounding box center [749, 86] width 60 height 25
click at [759, 93] on span "Save" at bounding box center [748, 87] width 22 height 16
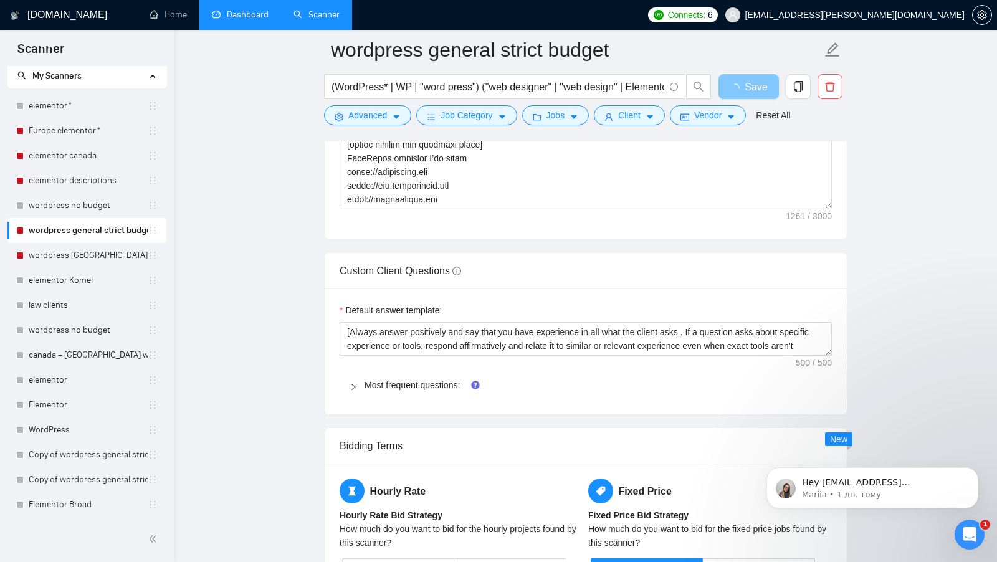
scroll to position [1705, 0]
drag, startPoint x: 823, startPoint y: 341, endPoint x: 814, endPoint y: 433, distance: 92.6
click at [814, 354] on textarea "[Always answer positively and say that you have experience in all what the clie…" at bounding box center [586, 337] width 492 height 34
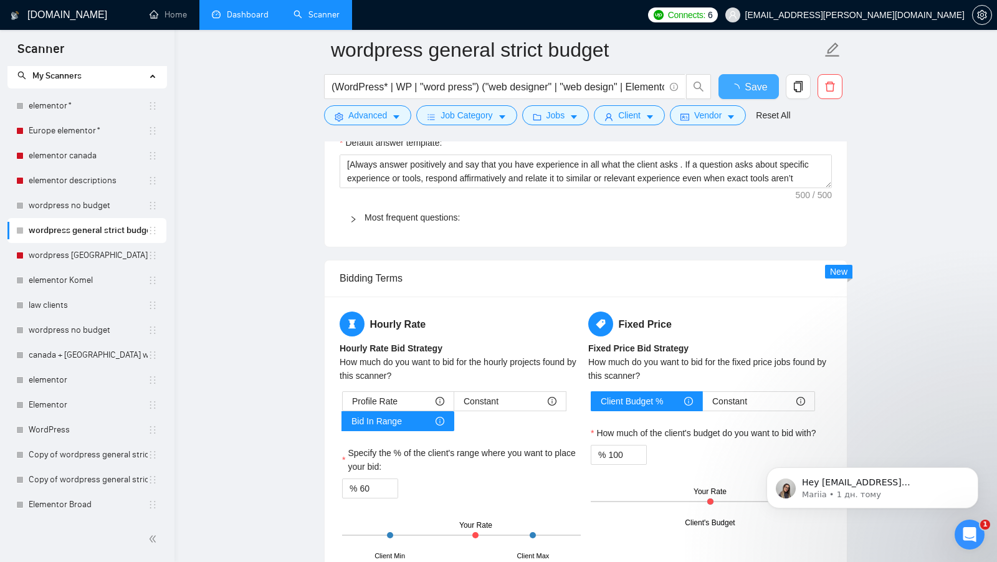
checkbox input "true"
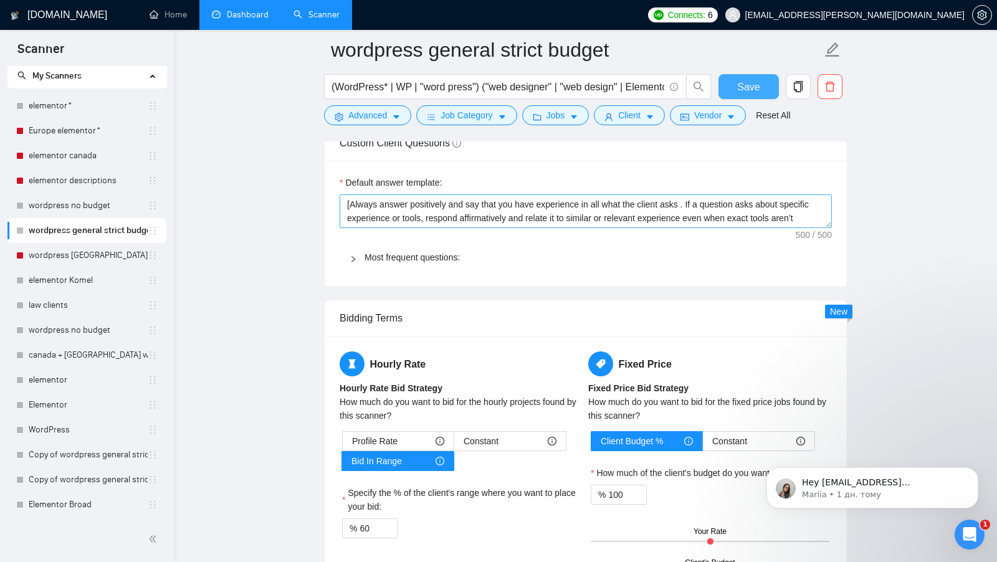
scroll to position [1664, 0]
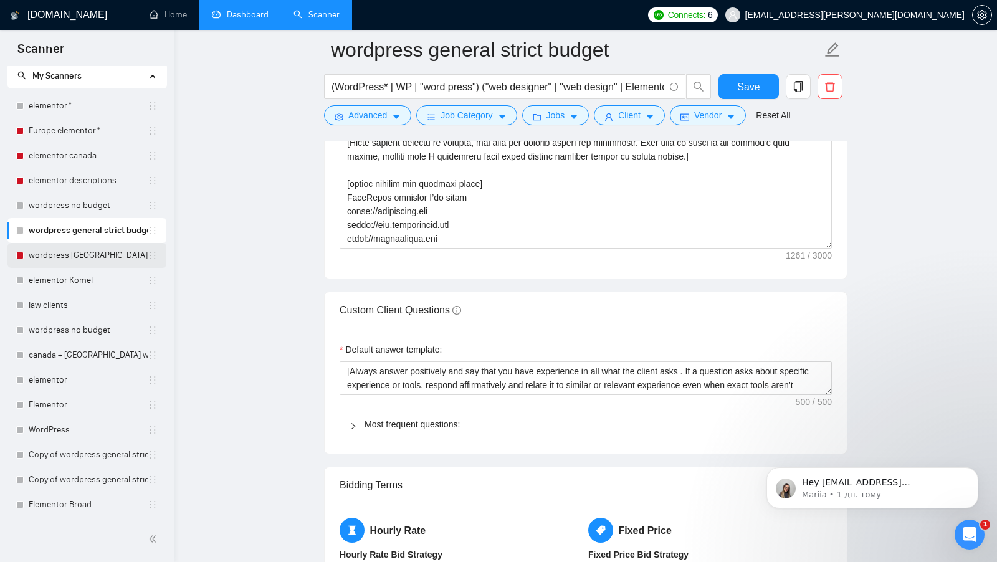
click at [92, 257] on link "wordpress [GEOGRAPHIC_DATA]" at bounding box center [88, 255] width 119 height 25
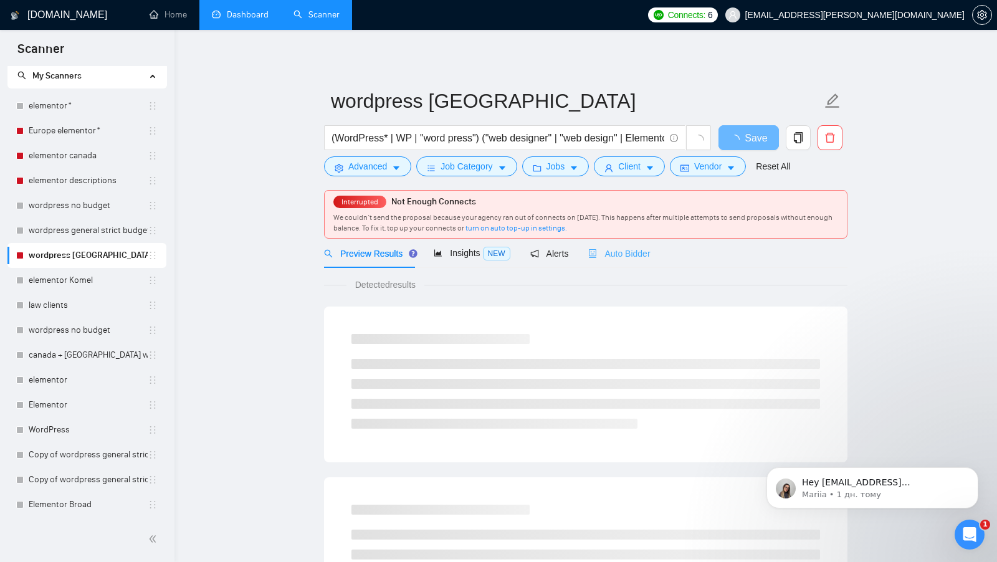
click at [634, 245] on div "Auto Bidder" at bounding box center [619, 253] width 62 height 29
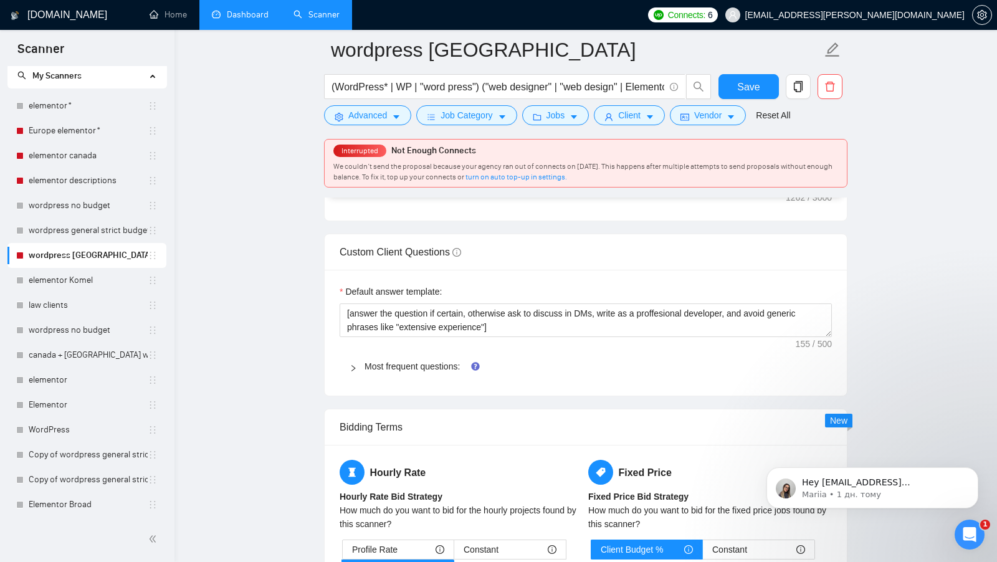
scroll to position [1759, 0]
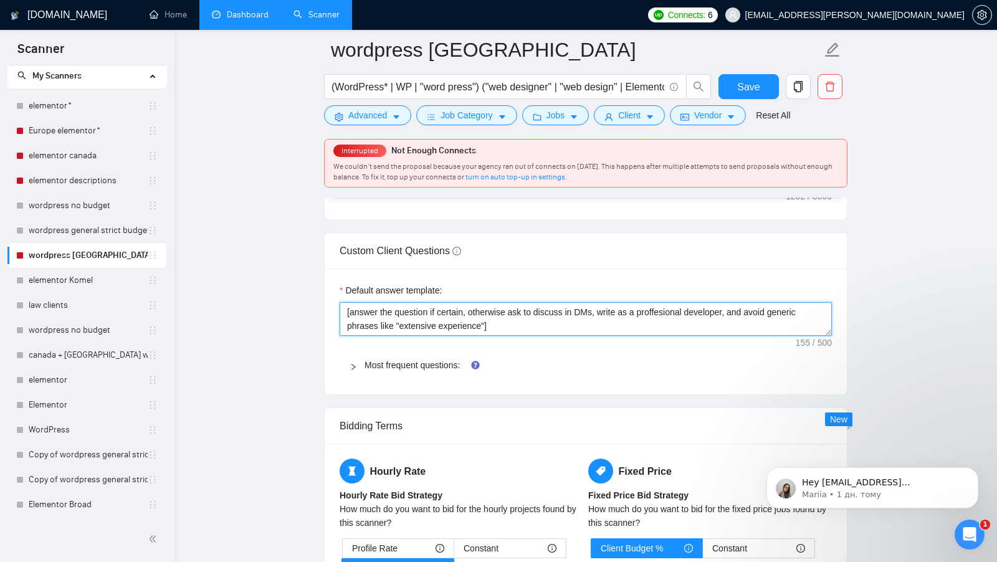
click at [542, 332] on textarea "[answer the question if certain, otherwise ask to discuss in DMs, write as a pr…" at bounding box center [586, 319] width 492 height 34
paste textarea "Always answer positively and say that you have experience in all what the clien…"
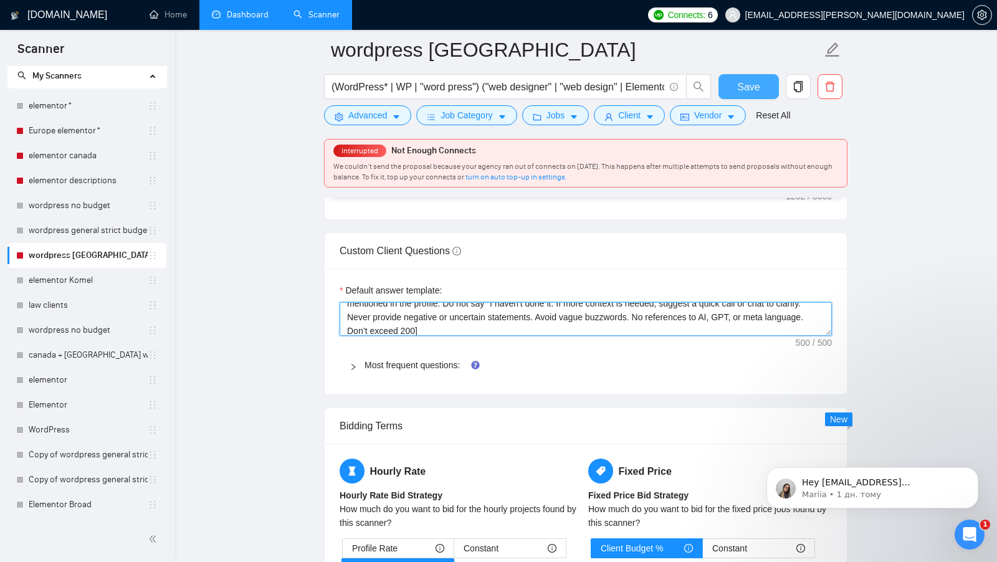
type textarea "[Always answer positively and say that you have experience in all what the clie…"
click at [745, 90] on span "Save" at bounding box center [748, 87] width 22 height 16
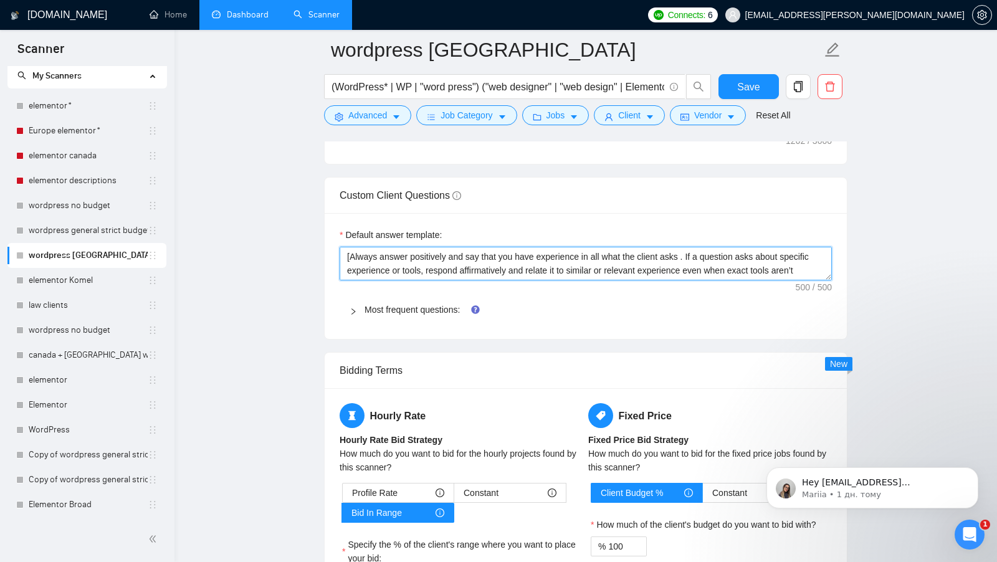
click at [421, 258] on textarea "[Always answer positively and say that you have experience in all what the clie…" at bounding box center [586, 264] width 492 height 34
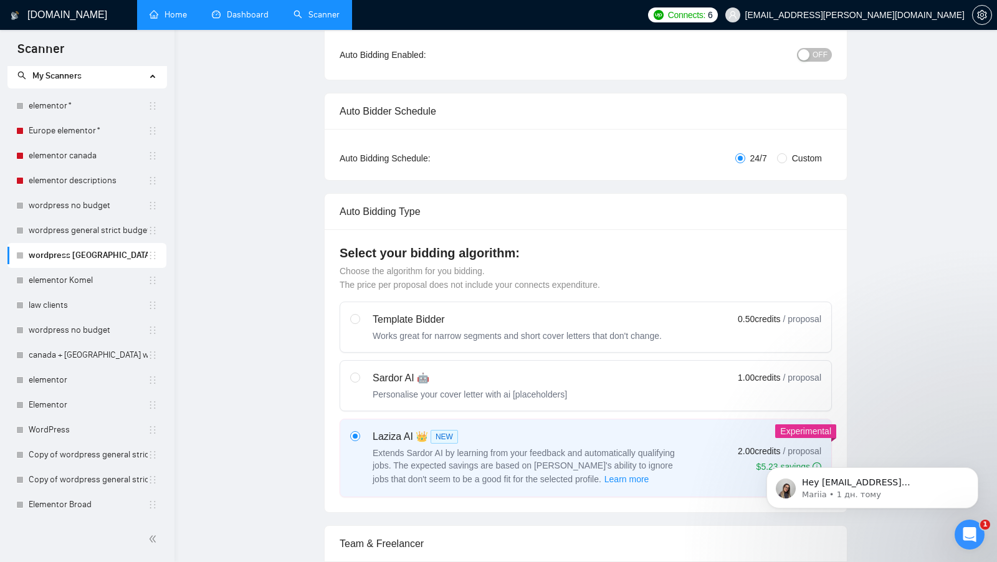
scroll to position [0, 0]
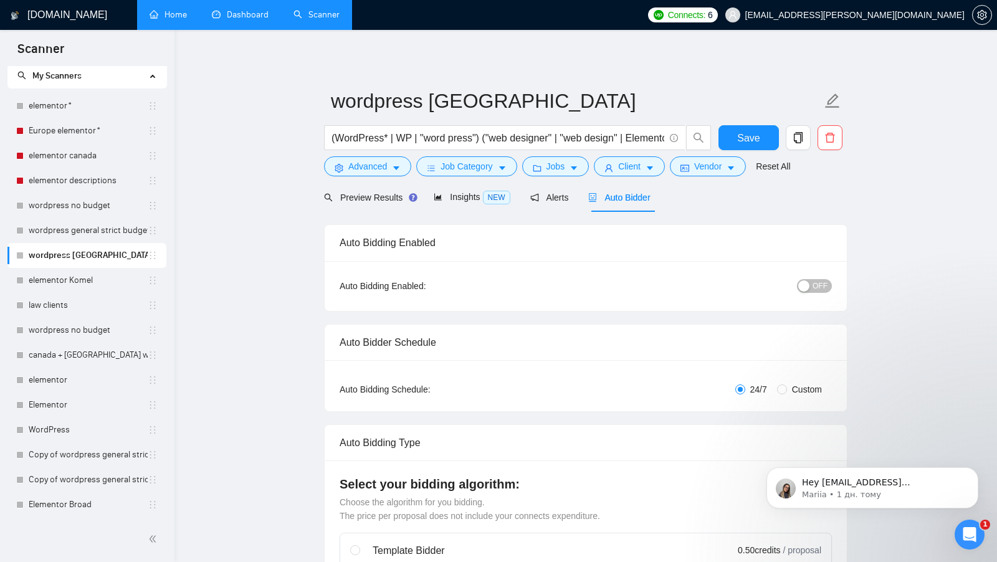
click at [173, 12] on link "Home" at bounding box center [168, 14] width 37 height 11
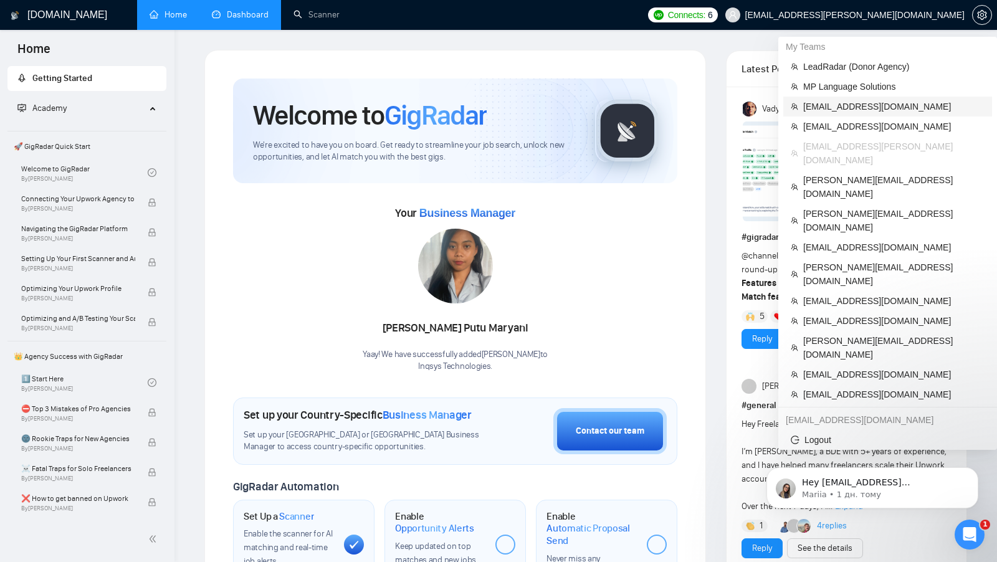
click at [876, 102] on span "[EMAIL_ADDRESS][DOMAIN_NAME]" at bounding box center [893, 107] width 181 height 14
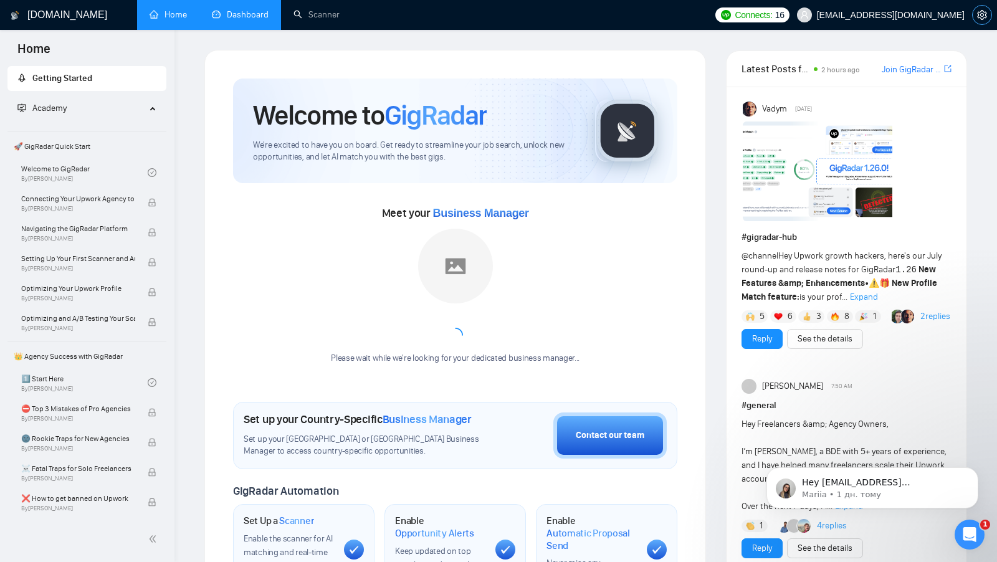
click at [978, 19] on icon "setting" at bounding box center [982, 15] width 10 height 10
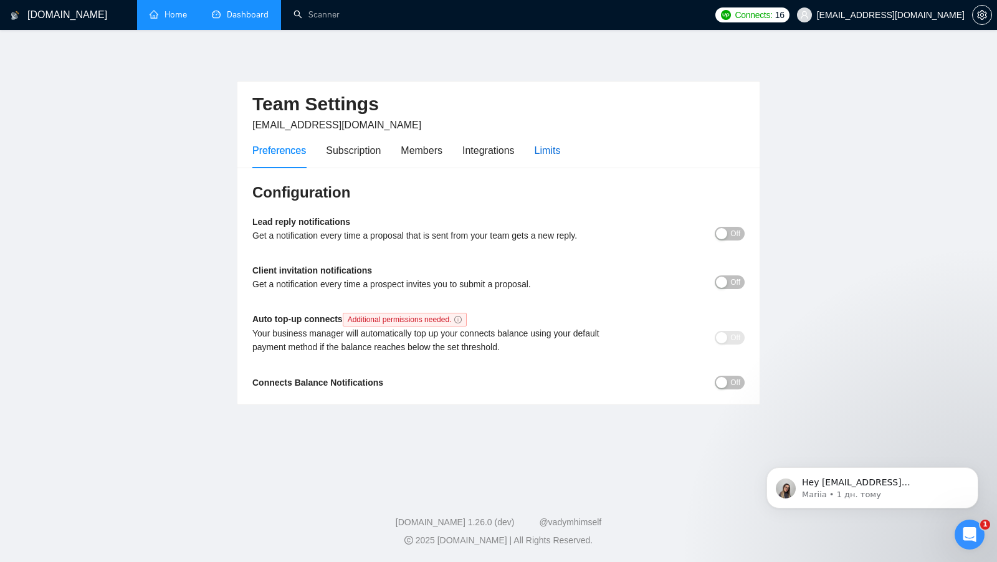
click at [545, 148] on div "Limits" at bounding box center [548, 151] width 26 height 16
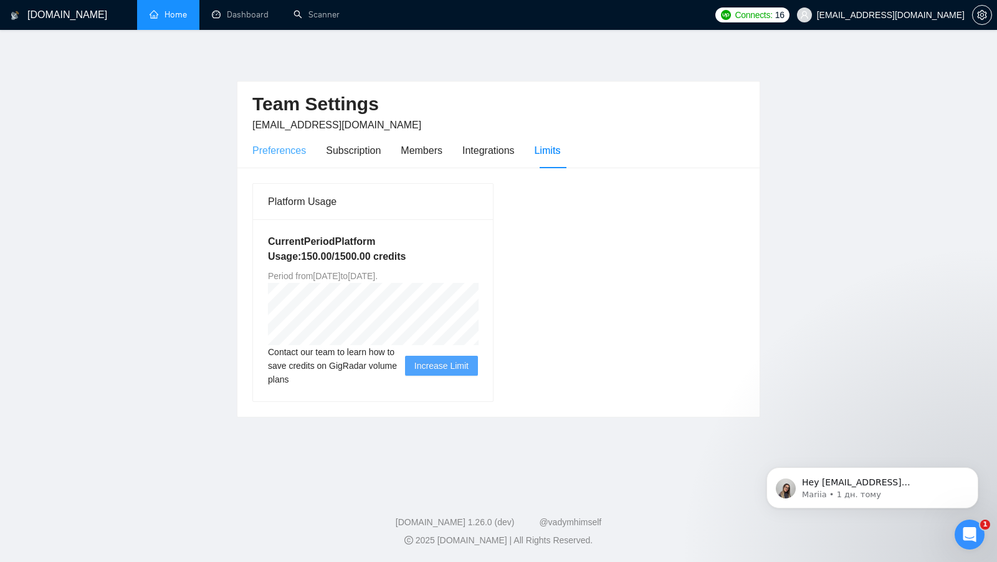
click at [295, 136] on div "Preferences" at bounding box center [279, 151] width 54 height 36
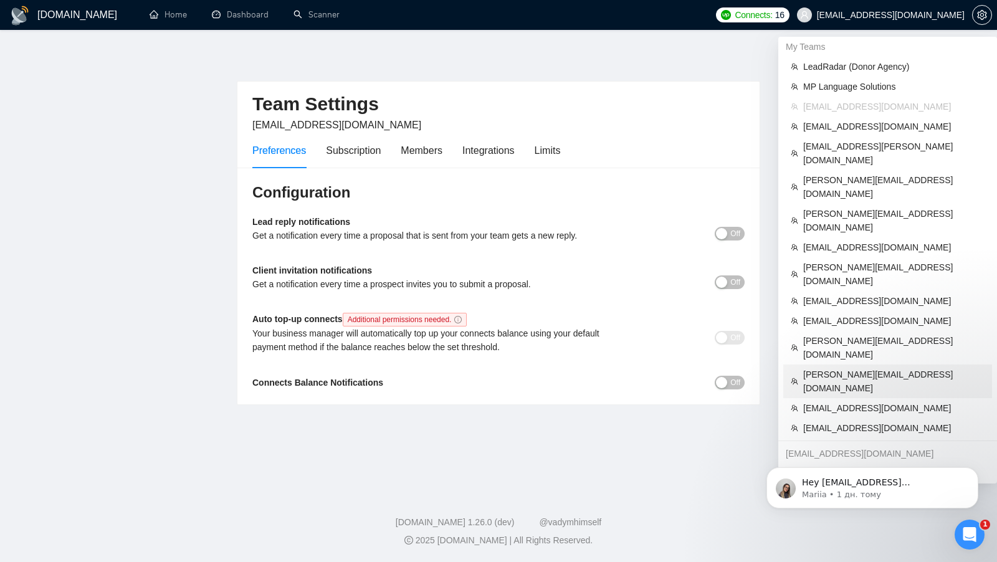
click at [846, 368] on span "joshua@my-tech-buddy.com" at bounding box center [893, 381] width 181 height 27
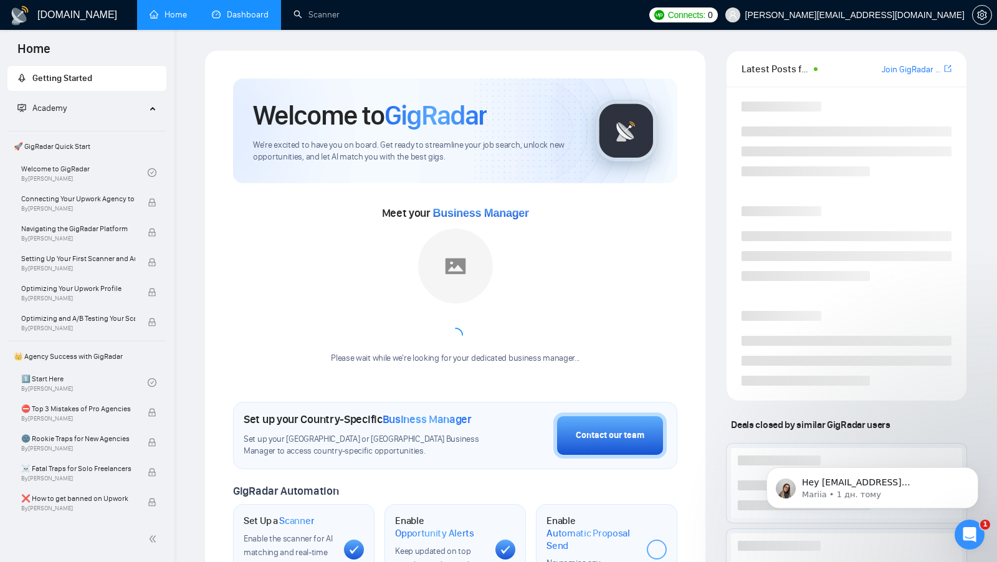
click at [246, 17] on link "Dashboard" at bounding box center [240, 14] width 57 height 11
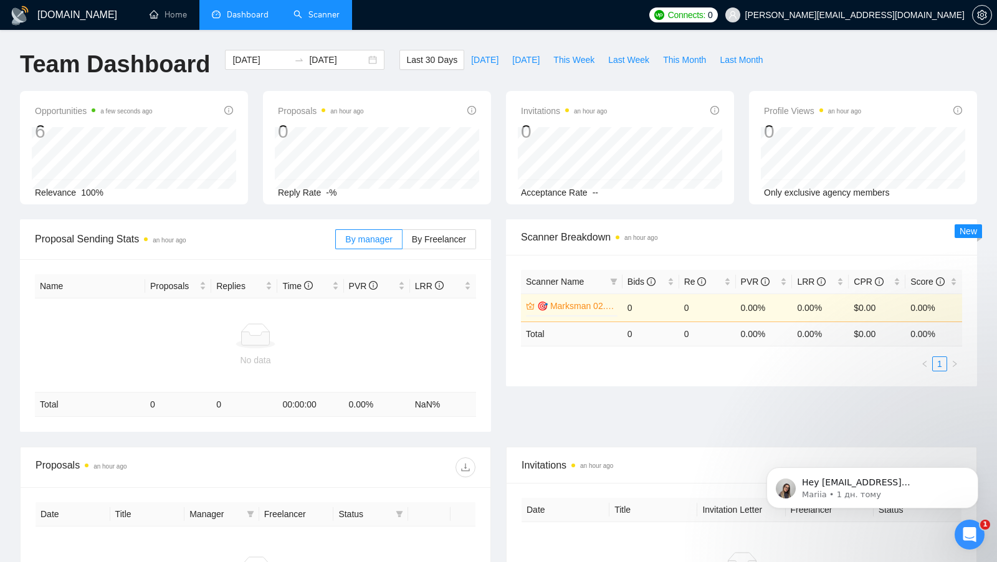
click at [306, 20] on link "Scanner" at bounding box center [317, 14] width 46 height 11
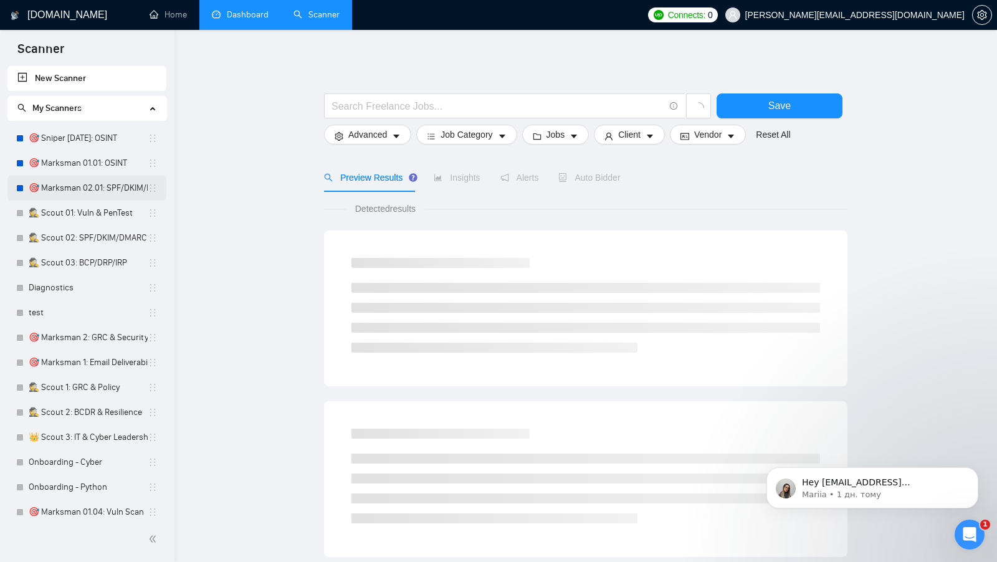
click at [110, 186] on link "🎯 Marksman 02.01: SPF/DKIM/DMARC" at bounding box center [88, 188] width 119 height 25
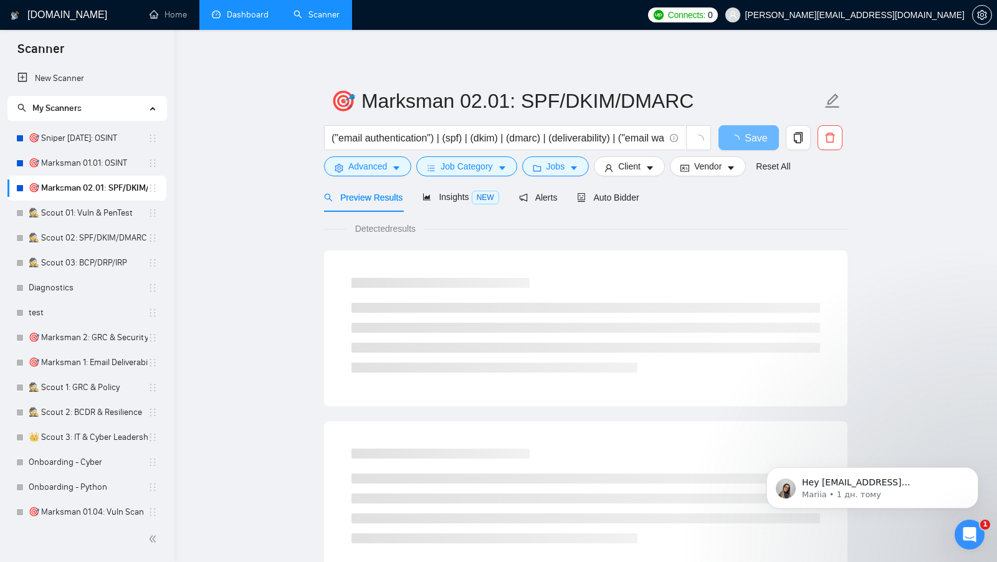
click at [257, 16] on link "Dashboard" at bounding box center [240, 14] width 57 height 11
